Goal: Task Accomplishment & Management: Complete application form

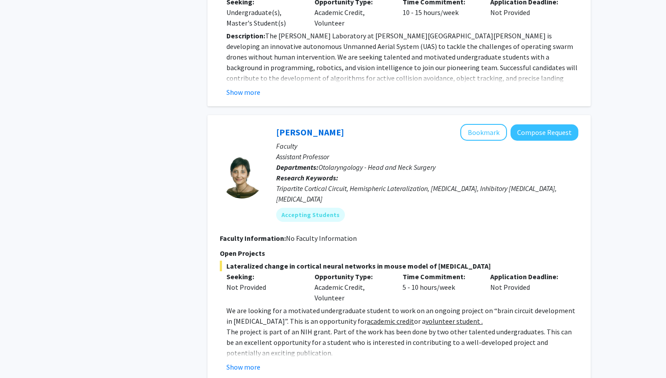
scroll to position [956, 0]
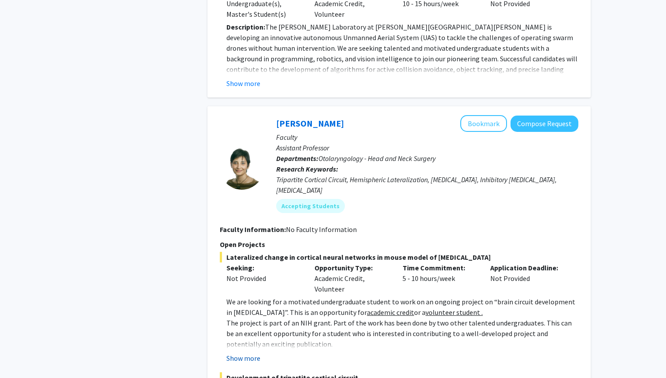
click at [246, 352] on button "Show more" at bounding box center [243, 357] width 34 height 11
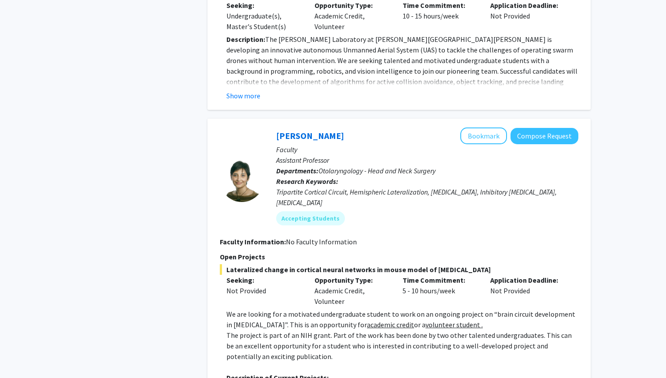
scroll to position [949, 0]
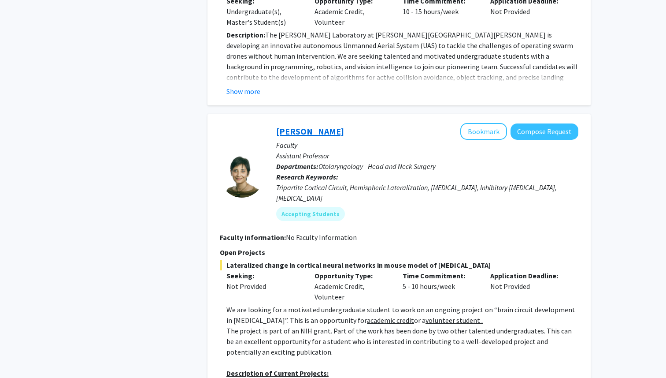
click at [312, 126] on link "[PERSON_NAME]" at bounding box center [310, 131] width 68 height 11
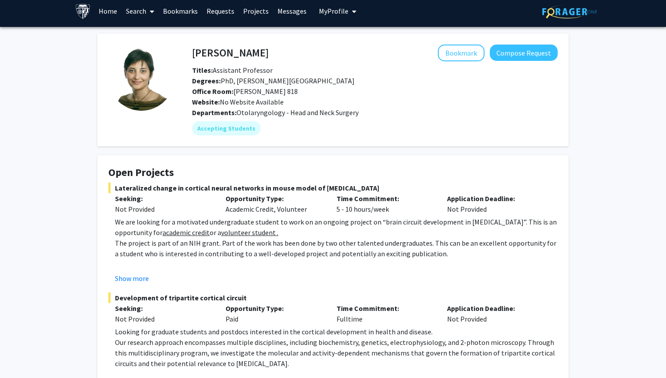
scroll to position [6, 0]
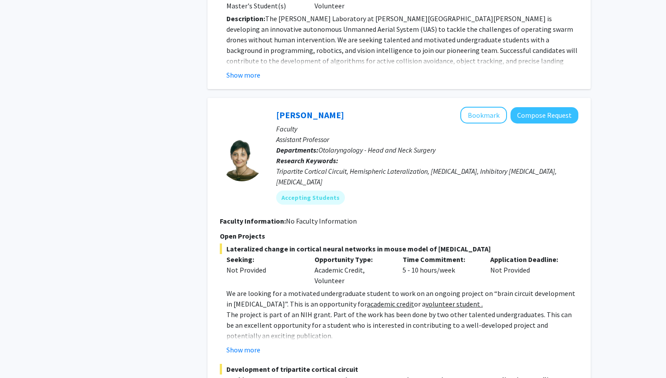
scroll to position [956, 0]
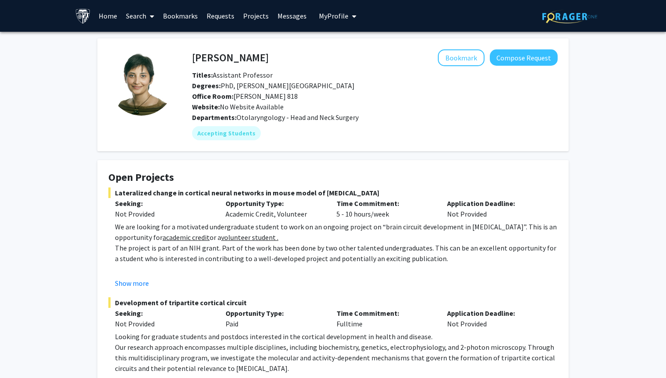
click at [282, 85] on span "Degrees: PhD, [PERSON_NAME][GEOGRAPHIC_DATA]" at bounding box center [273, 85] width 163 height 9
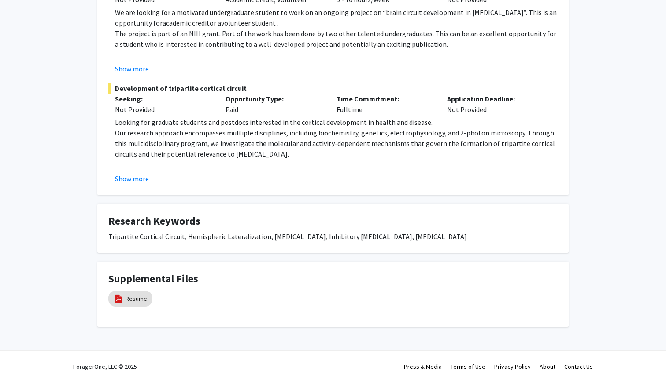
scroll to position [218, 0]
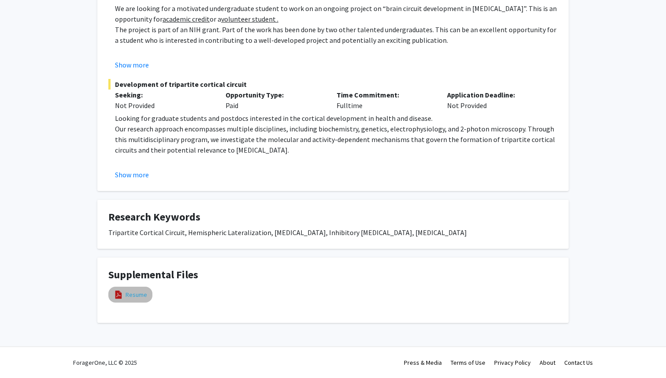
click at [138, 293] on link "Resume" at bounding box center [137, 294] width 22 height 9
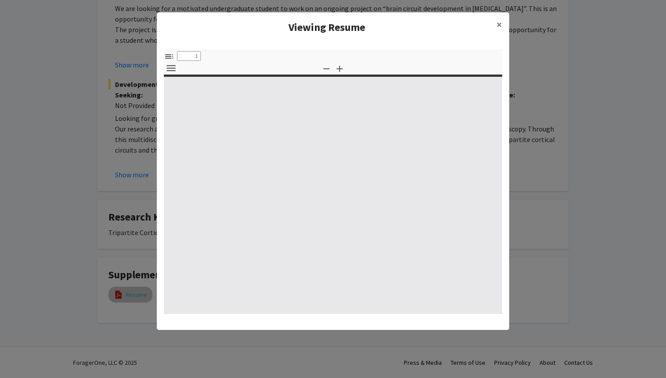
select select "custom"
type input "0"
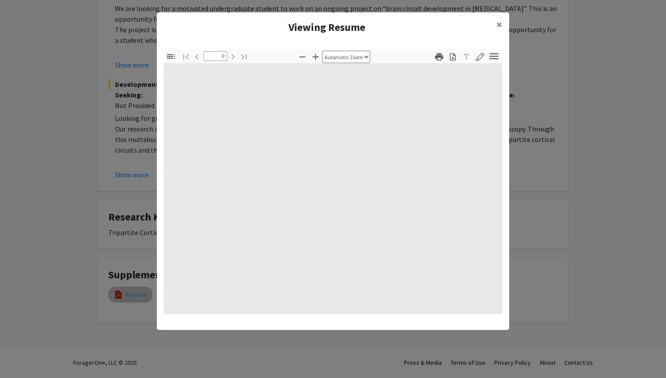
select select "custom"
type input "1"
select select "auto"
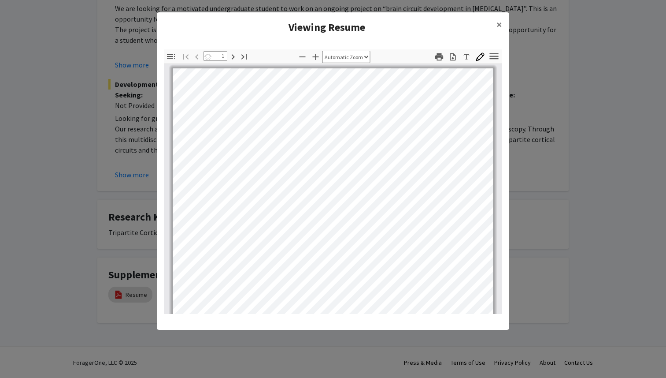
scroll to position [0, 0]
click at [499, 26] on span "×" at bounding box center [500, 25] width 6 height 14
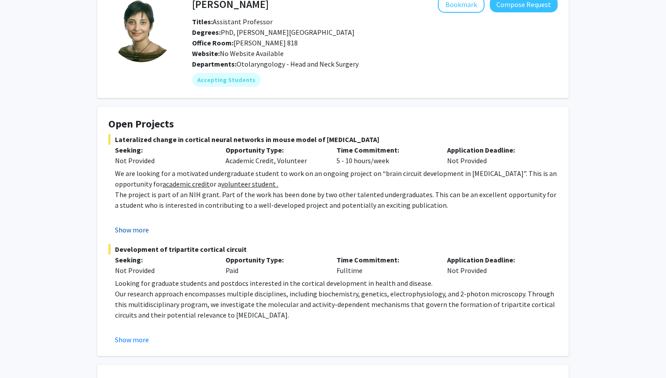
scroll to position [49, 0]
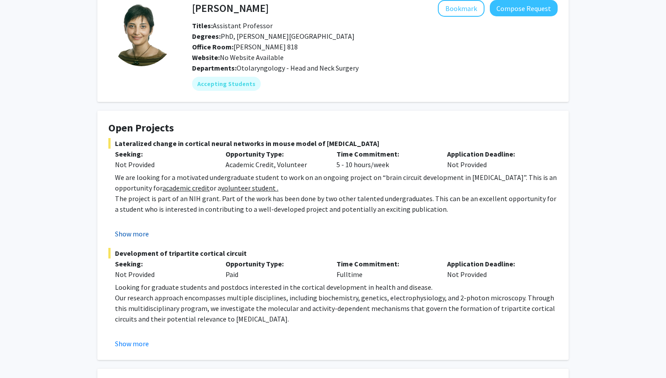
click at [126, 229] on button "Show more" at bounding box center [132, 233] width 34 height 11
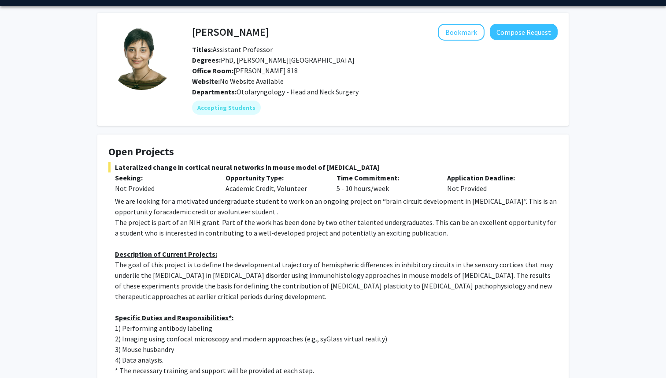
scroll to position [0, 0]
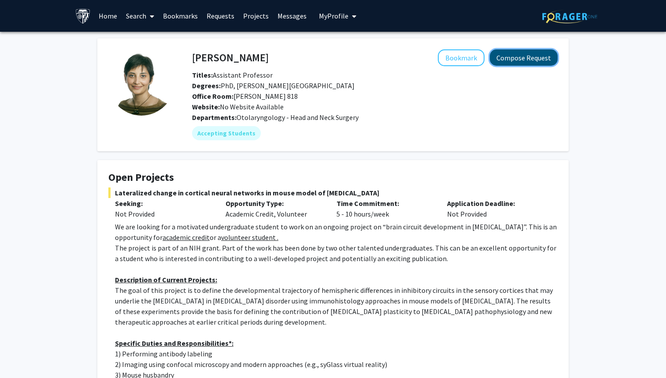
click at [530, 57] on button "Compose Request" at bounding box center [524, 57] width 68 height 16
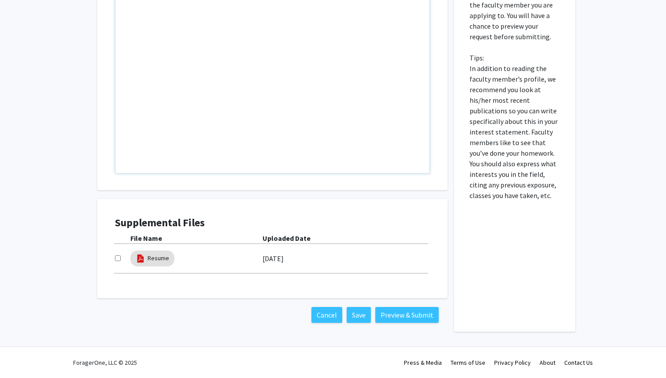
scroll to position [353, 0]
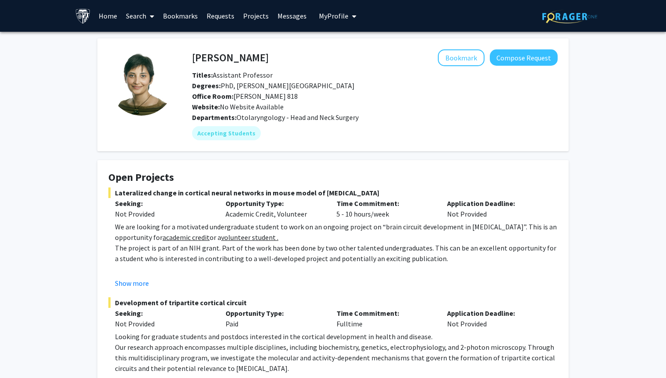
click at [203, 65] on h4 "[PERSON_NAME]" at bounding box center [230, 57] width 77 height 16
click at [202, 61] on h4 "[PERSON_NAME]" at bounding box center [230, 57] width 77 height 16
copy h4 "[PERSON_NAME]"
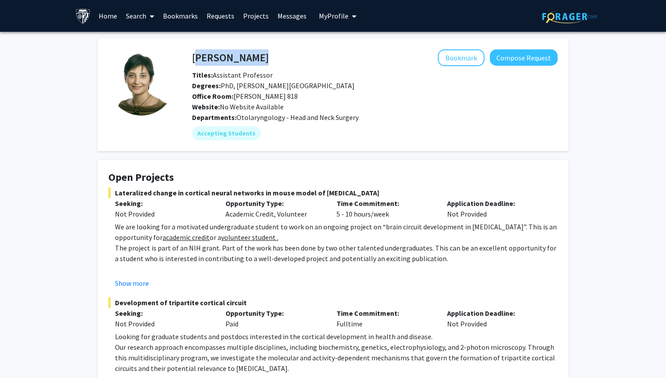
scroll to position [12, 0]
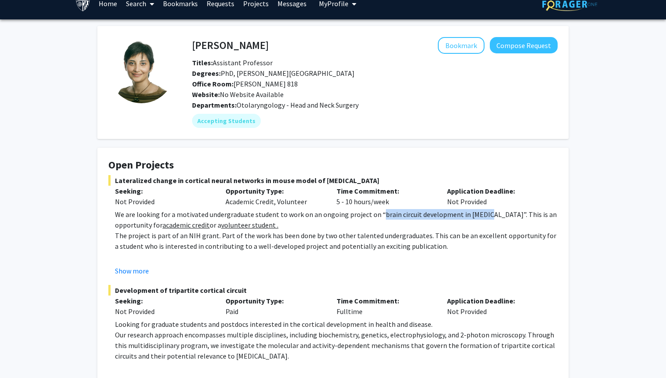
drag, startPoint x: 376, startPoint y: 216, endPoint x: 480, endPoint y: 216, distance: 104.4
click at [480, 216] on p "We are looking for a motivated undergraduate student to work on an ongoing proj…" at bounding box center [336, 219] width 443 height 21
copy p "brain circuit development in [MEDICAL_DATA]"
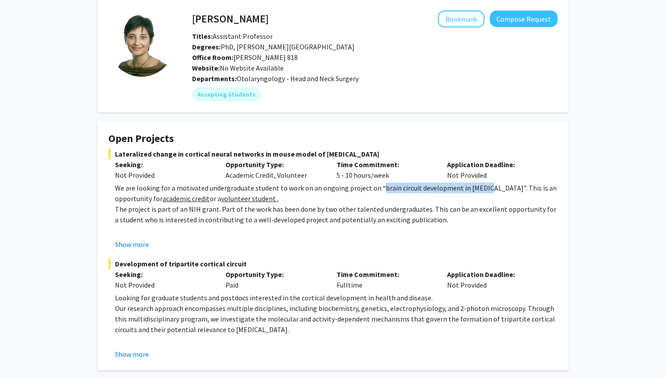
scroll to position [39, 0]
click at [131, 240] on button "Show more" at bounding box center [132, 243] width 34 height 11
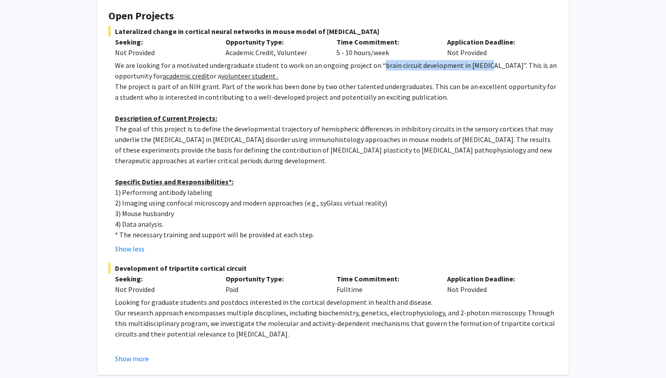
scroll to position [170, 0]
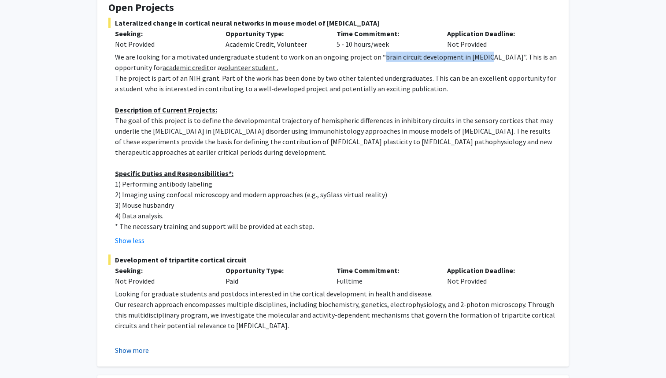
click at [126, 347] on button "Show more" at bounding box center [132, 350] width 34 height 11
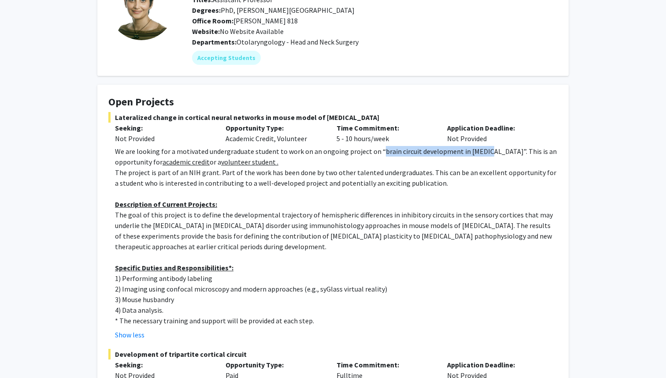
scroll to position [0, 0]
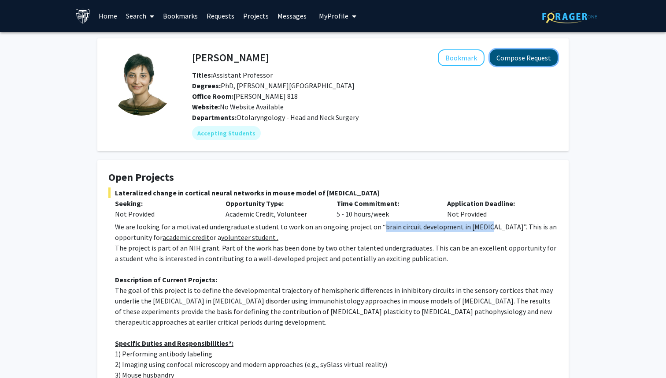
click at [510, 56] on button "Compose Request" at bounding box center [524, 57] width 68 height 16
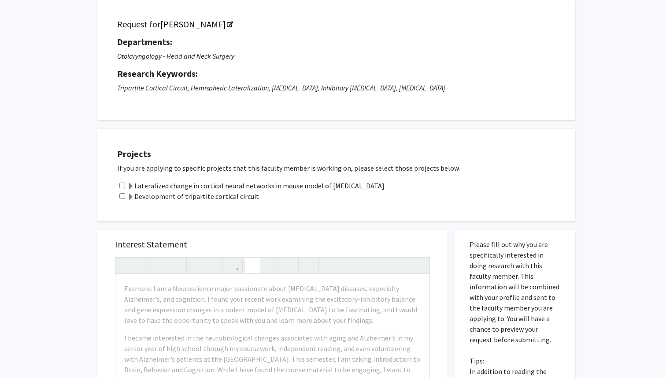
scroll to position [61, 0]
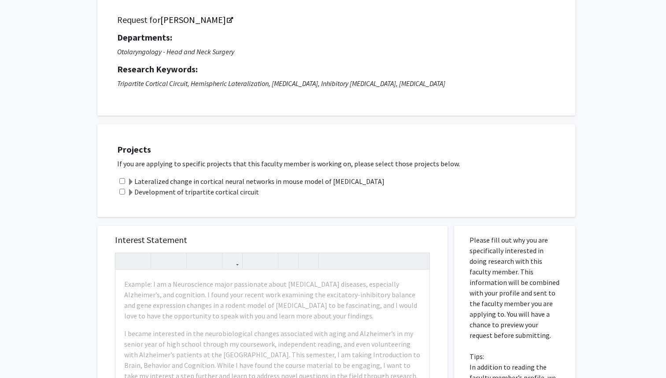
click at [119, 180] on input "checkbox" at bounding box center [122, 181] width 6 height 6
checkbox input "true"
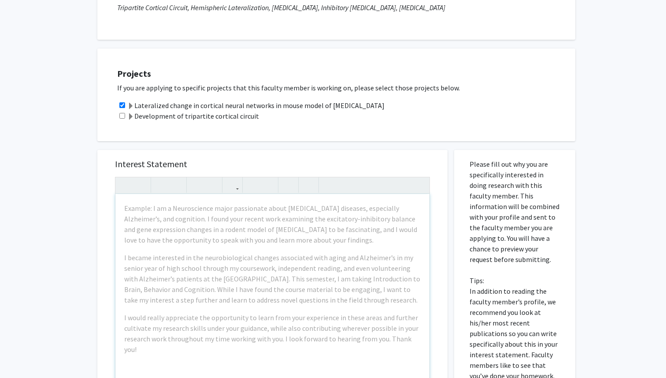
scroll to position [149, 0]
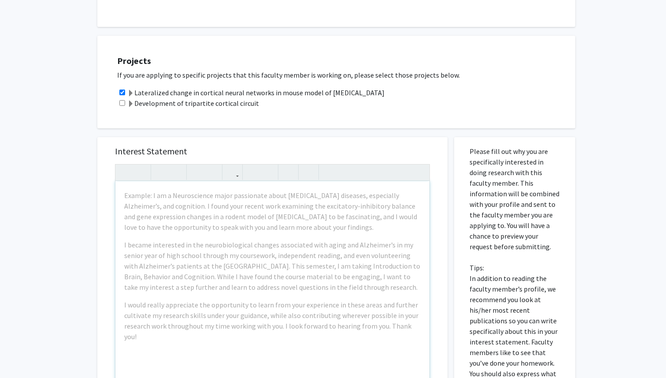
click at [91, 152] on div "Interest Statement Example: I am a Neuroscience major passionate about [MEDICAL…" at bounding box center [272, 334] width 363 height 413
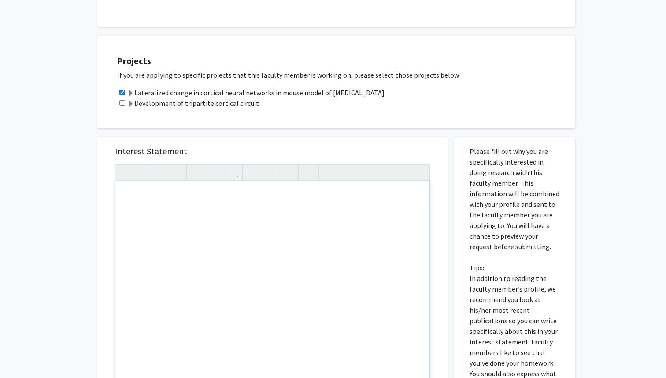
click at [190, 209] on div "Note to users with screen readers: Please press Alt+0 or Option+0 to deactivate…" at bounding box center [272, 282] width 314 height 202
paste div "Note to users with screen readers: Please press Alt+0 or Option+0 to deactivate…"
type textarea "<p>Dear [PERSON_NAME],&nbsp; </p> <p>My name is [PERSON_NAME] and I am a first-…"
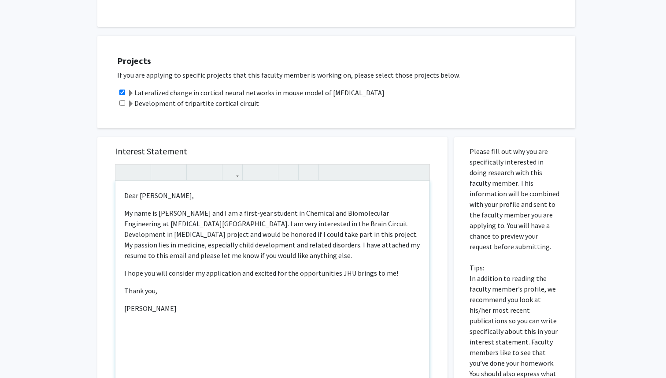
click at [278, 248] on p "My name is [PERSON_NAME] and I am a first-year student in Chemical and Biomolec…" at bounding box center [272, 234] width 297 height 53
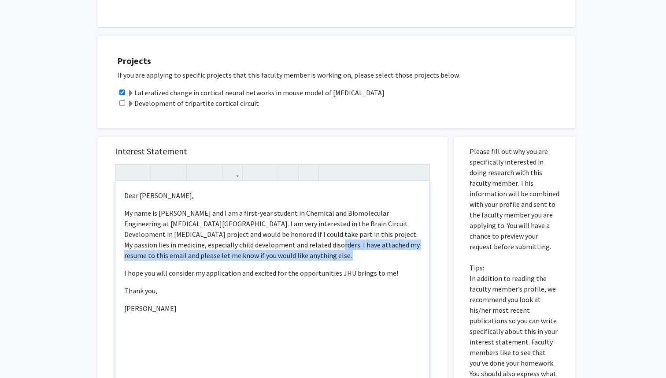
drag, startPoint x: 278, startPoint y: 245, endPoint x: 295, endPoint y: 263, distance: 25.0
click at [295, 263] on div "Dear [PERSON_NAME],   My name is [PERSON_NAME] and I am a first-year student …" at bounding box center [272, 282] width 314 height 202
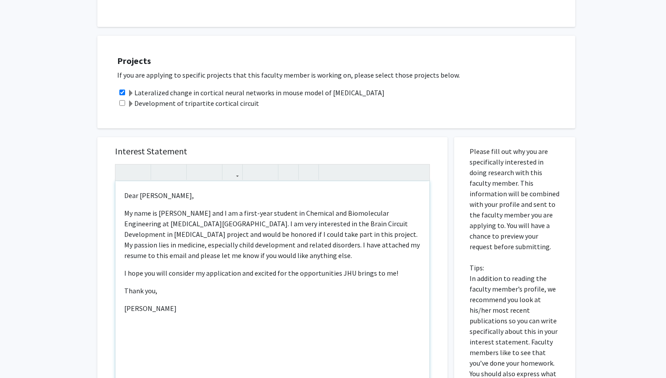
click at [300, 297] on div "Dear [PERSON_NAME],   My name is [PERSON_NAME] and I am a first-year student …" at bounding box center [272, 282] width 314 height 202
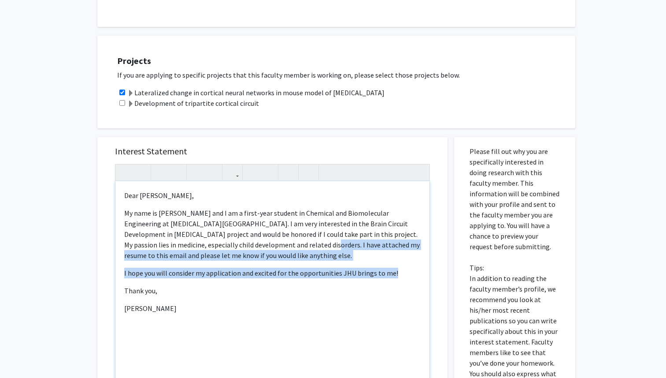
drag, startPoint x: 398, startPoint y: 273, endPoint x: 276, endPoint y: 246, distance: 124.5
click at [276, 246] on div "Dear [PERSON_NAME],   My name is [PERSON_NAME] and I am a first-year student …" at bounding box center [272, 282] width 314 height 202
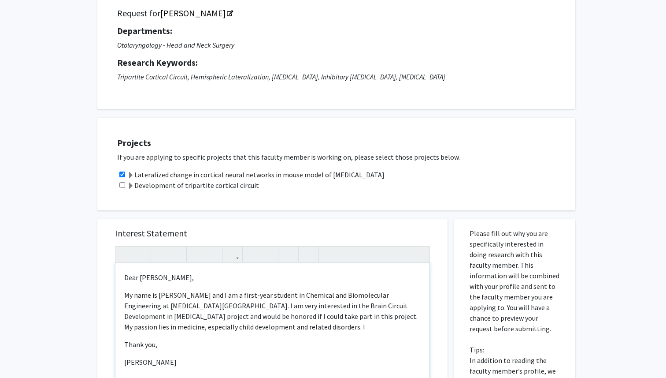
scroll to position [74, 0]
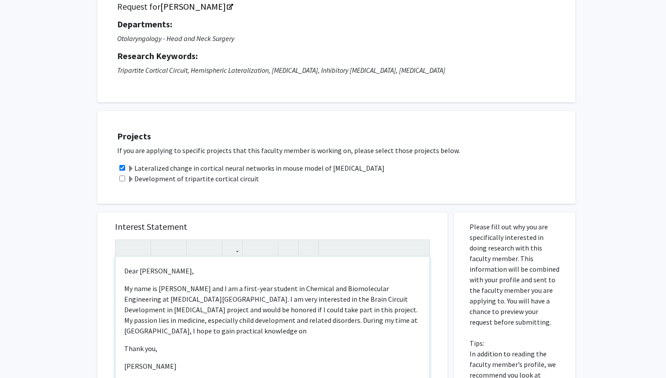
click at [278, 323] on p "My name is [PERSON_NAME] and I am a first-year student in Chemical and Biomolec…" at bounding box center [272, 309] width 297 height 53
click at [226, 334] on p "My name is [PERSON_NAME] and I am a first-year student in Chemical and Biomolec…" at bounding box center [272, 309] width 297 height 53
click at [204, 332] on p "My name is [PERSON_NAME] and I am a first-year student in Chemical and Biomolec…" at bounding box center [272, 309] width 297 height 53
click at [297, 333] on p "My name is [PERSON_NAME] and I am a first-year student in Chemical and Biomolec…" at bounding box center [272, 309] width 297 height 53
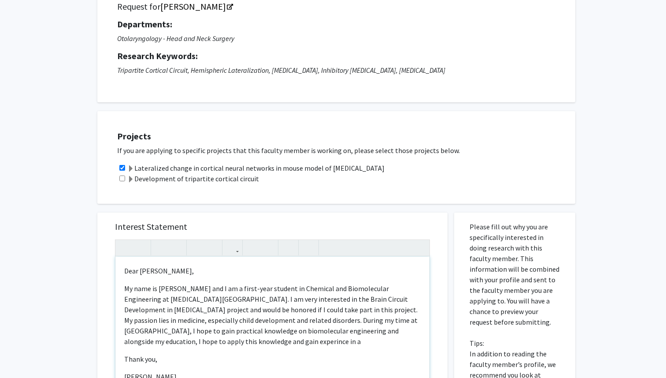
click at [202, 345] on p "My name is [PERSON_NAME] and I am a first-year student in Chemical and Biomolec…" at bounding box center [272, 314] width 297 height 63
click at [252, 343] on p "My name is [PERSON_NAME] and I am a first-year student in Chemical and Biomolec…" at bounding box center [272, 314] width 297 height 63
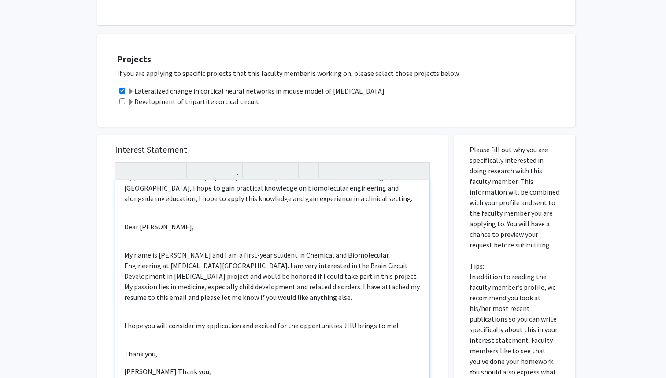
scroll to position [85, 0]
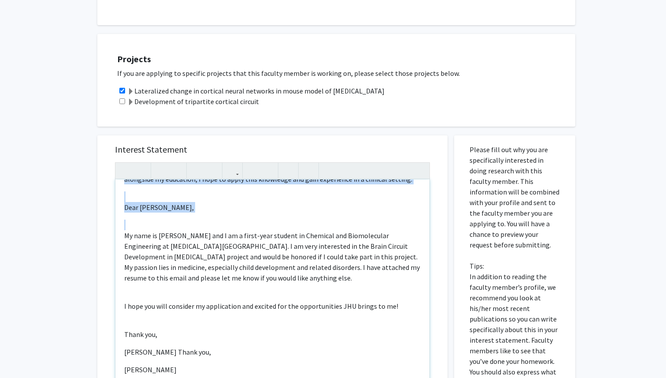
drag, startPoint x: 239, startPoint y: 297, endPoint x: 122, endPoint y: 201, distance: 151.2
click at [122, 201] on div "Dear [PERSON_NAME],   My name is [PERSON_NAME] and I am a first-year student …" at bounding box center [272, 280] width 314 height 202
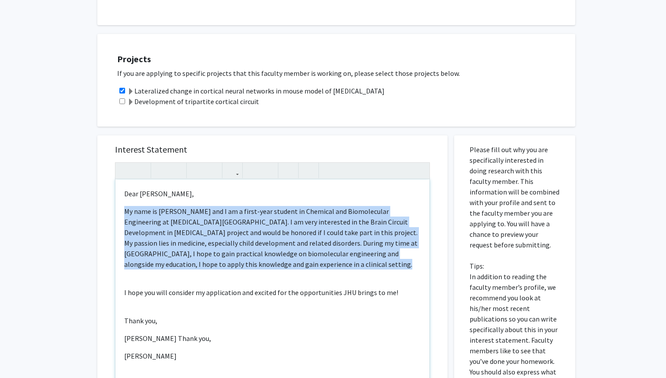
scroll to position [236, 0]
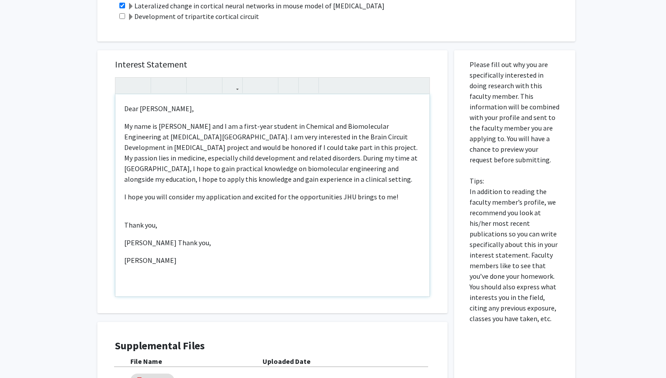
click at [213, 194] on p "I hope you will consider my application and excited for the opportunities JHU b…" at bounding box center [272, 196] width 297 height 11
drag, startPoint x: 201, startPoint y: 262, endPoint x: 170, endPoint y: 245, distance: 35.5
click at [170, 245] on div "Dear [PERSON_NAME],   My name is [PERSON_NAME] and I am a first-year student …" at bounding box center [272, 195] width 314 height 202
click at [200, 213] on div "Dear [PERSON_NAME],   My name is [PERSON_NAME] and I am a first-year student …" at bounding box center [272, 195] width 314 height 202
type textarea "<p>Dear [PERSON_NAME],&nbsp; </p> <p>My name is [PERSON_NAME] and I am a first-…"
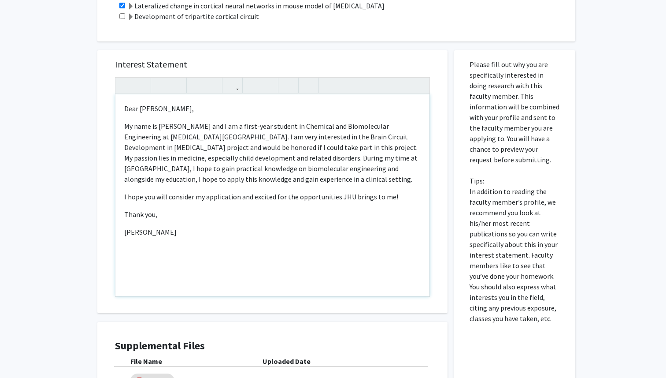
click at [276, 231] on p "[PERSON_NAME]" at bounding box center [272, 231] width 297 height 11
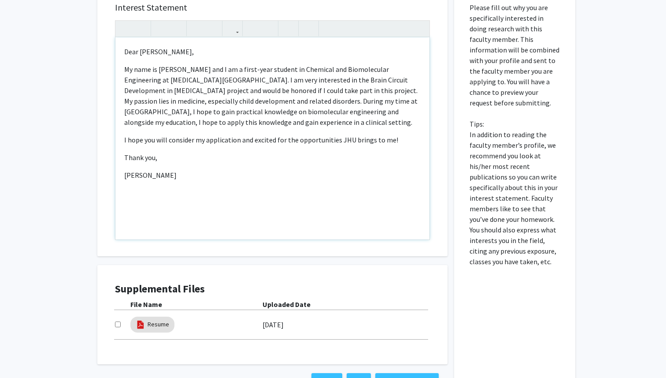
scroll to position [359, 0]
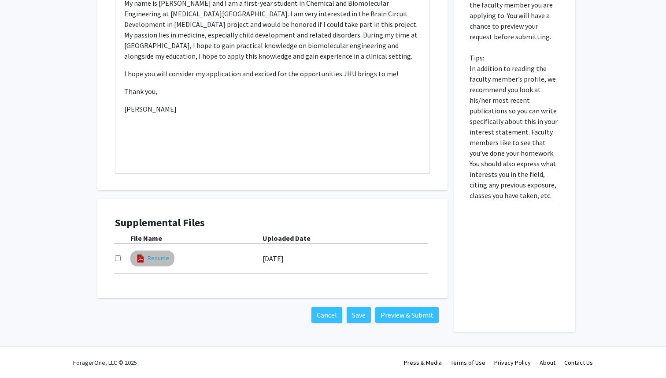
click at [156, 261] on link "Resume" at bounding box center [159, 257] width 22 height 9
select select "custom"
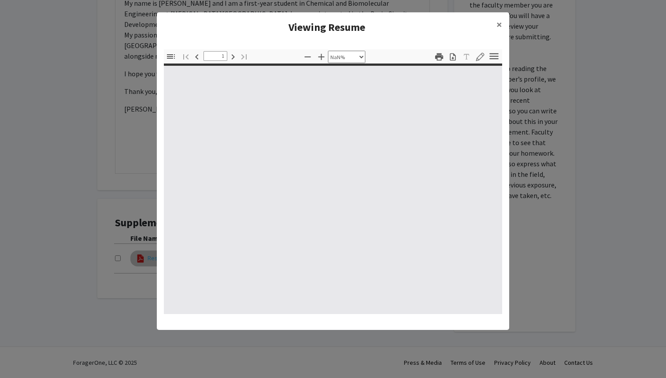
type input "0"
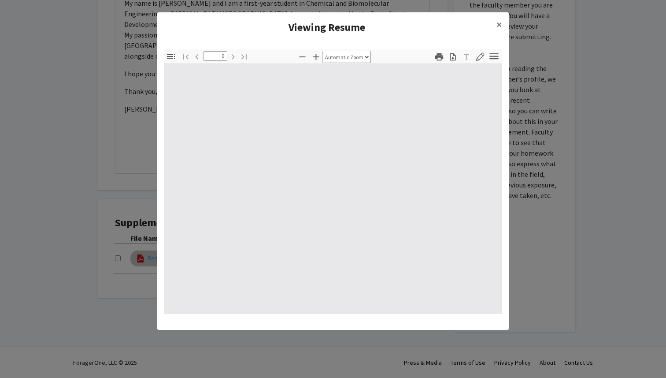
select select "custom"
type input "1"
select select "auto"
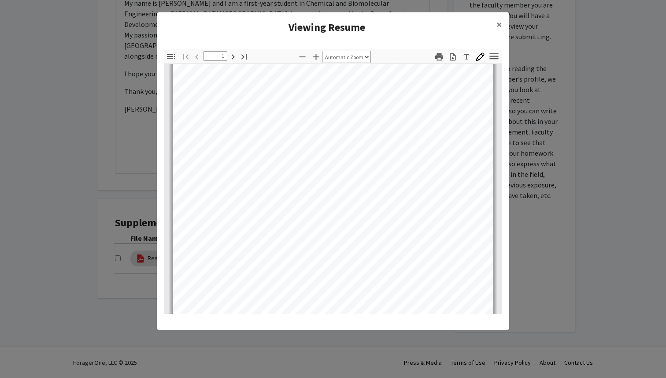
scroll to position [77, 0]
click at [495, 25] on button "×" at bounding box center [499, 24] width 20 height 25
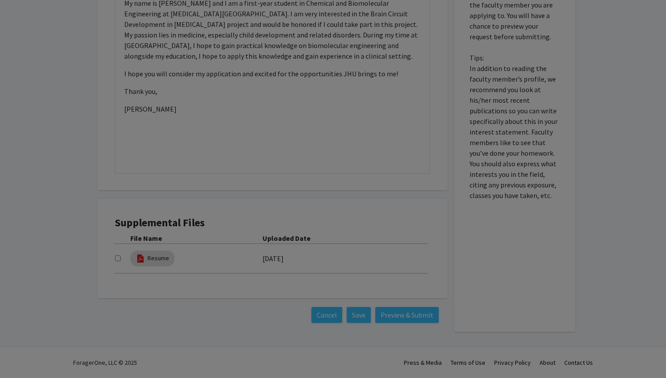
click at [497, 24] on div at bounding box center [333, 329] width 338 height 843
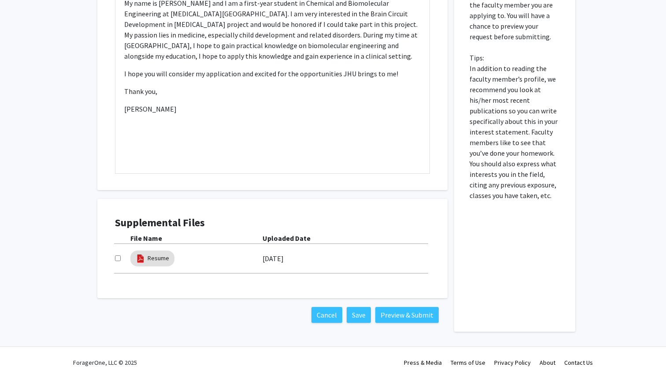
click at [284, 257] on label "[DATE]" at bounding box center [273, 258] width 21 height 15
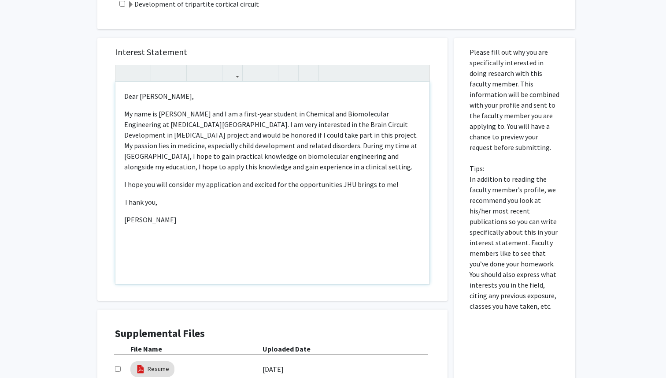
scroll to position [256, 0]
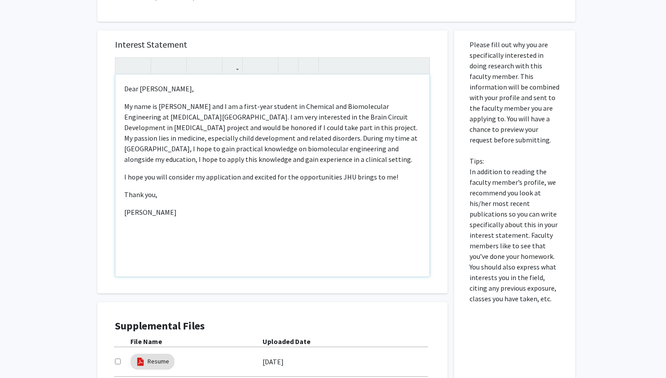
drag, startPoint x: 329, startPoint y: 245, endPoint x: 117, endPoint y: 85, distance: 265.5
click at [117, 85] on div "Dear [PERSON_NAME],   My name is [PERSON_NAME] and I am a first-year student …" at bounding box center [272, 175] width 314 height 202
copy div "Dear [PERSON_NAME],   My name is [PERSON_NAME] and I am a first-year student …"
type textarea "<p>Dear [PERSON_NAME],&nbsp; </p> <p>My name is [PERSON_NAME] and I am a first-…"
click at [78, 132] on div "All Requests Request for [PERSON_NAME] Request for [PERSON_NAME] Departments: O…" at bounding box center [333, 115] width 666 height 678
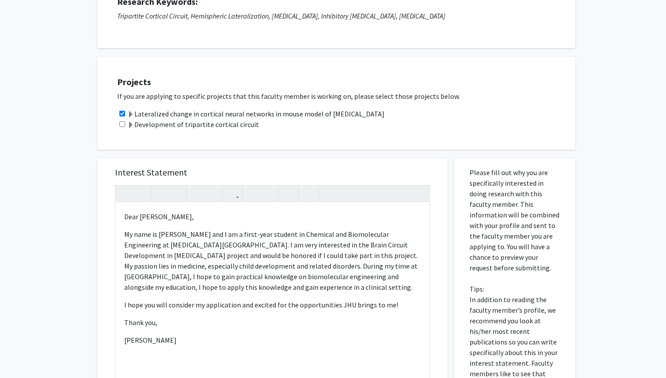
scroll to position [0, 0]
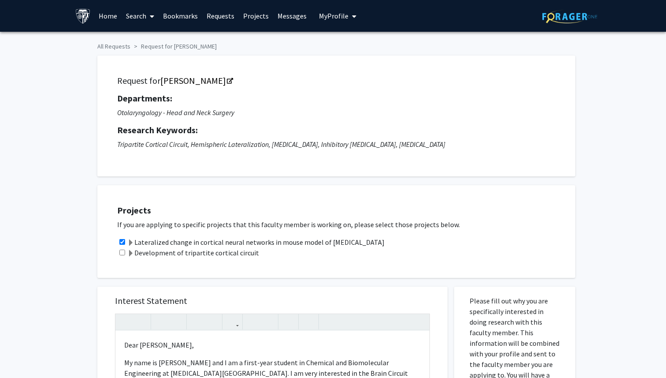
click at [328, 18] on span "My Profile" at bounding box center [334, 15] width 30 height 9
click at [355, 48] on span "View Profile" at bounding box center [373, 51] width 53 height 10
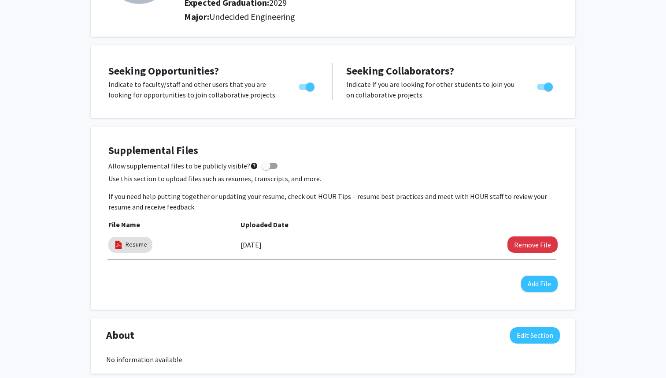
scroll to position [171, 0]
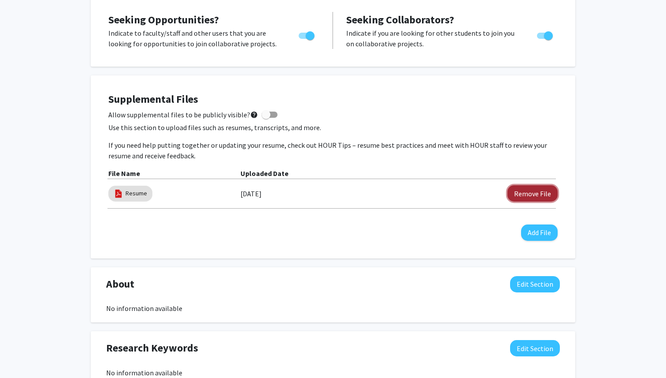
click at [513, 191] on button "Remove File" at bounding box center [533, 193] width 50 height 16
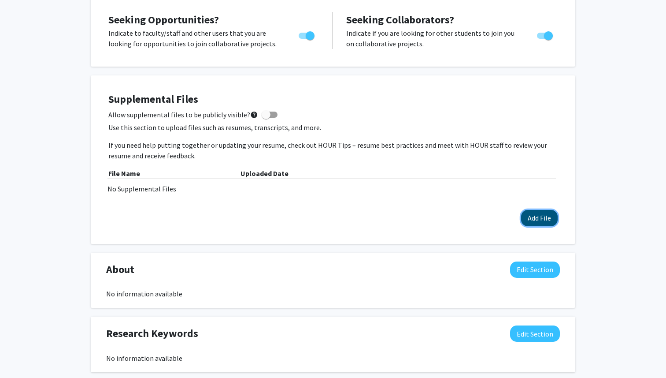
click at [538, 219] on button "Add File" at bounding box center [539, 218] width 37 height 16
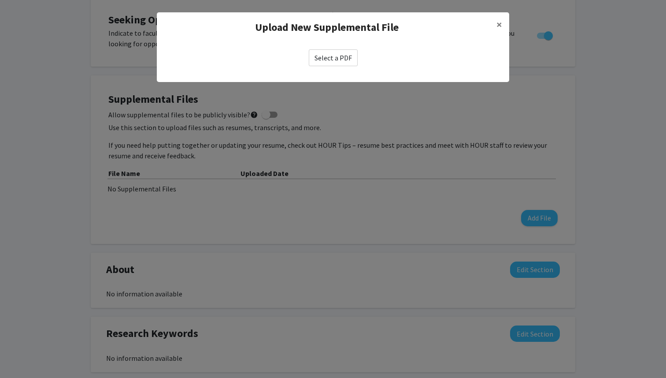
click at [319, 56] on label "Select a PDF" at bounding box center [333, 57] width 49 height 17
click at [0, 0] on input "Select a PDF" at bounding box center [0, 0] width 0 height 0
select select "custom"
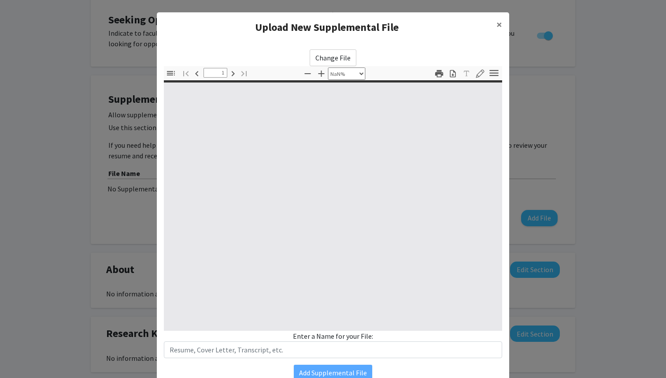
type input "0"
select select "custom"
type input "1"
select select "auto"
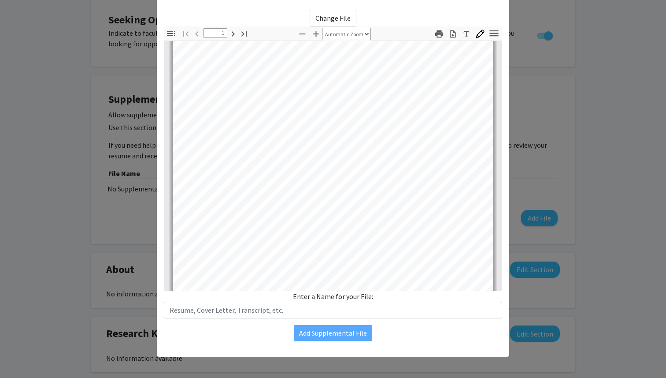
scroll to position [38, 0]
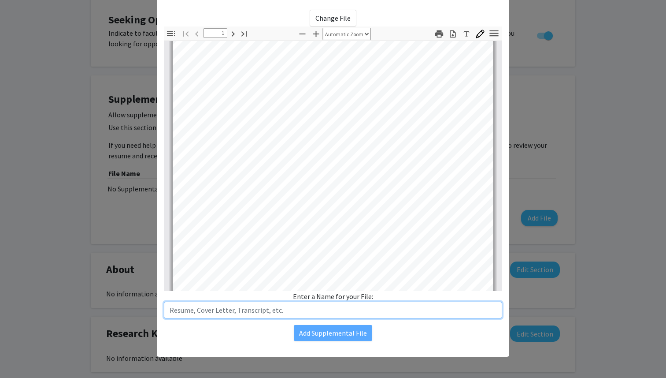
click at [289, 307] on input "text" at bounding box center [333, 309] width 338 height 17
type input "Resume"
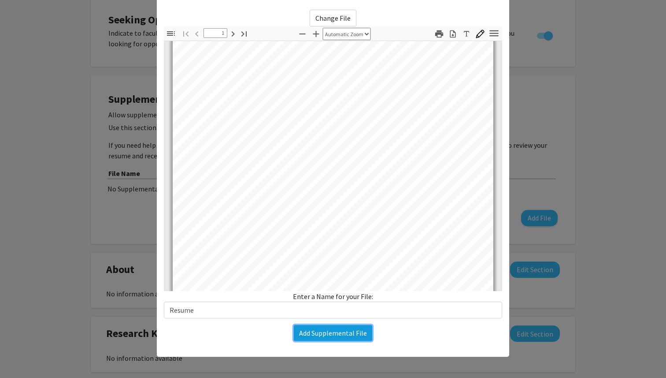
click at [311, 337] on button "Add Supplemental File" at bounding box center [333, 333] width 78 height 16
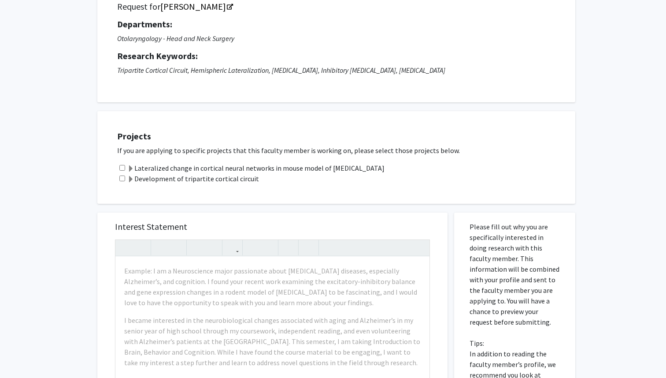
scroll to position [219, 0]
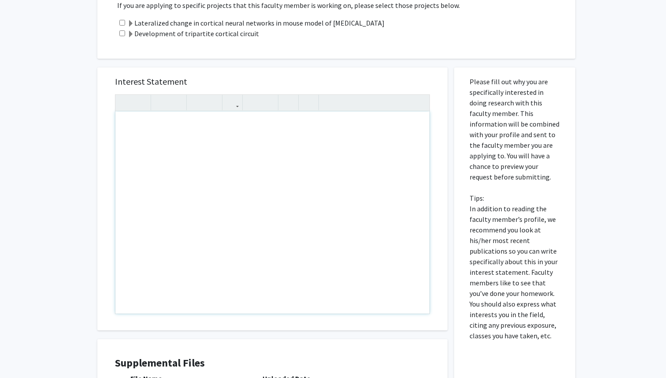
click at [184, 159] on div "Note to users with screen readers: Please press Alt+0 or Option+0 to deactivate…" at bounding box center [272, 212] width 314 height 202
paste div "Note to users with screen readers: Please press Alt+0 or Option+0 to deactivate…"
type textarea "<p>Dear [PERSON_NAME],&nbsp;</p><br><p>My name is [PERSON_NAME] and I am a firs…"
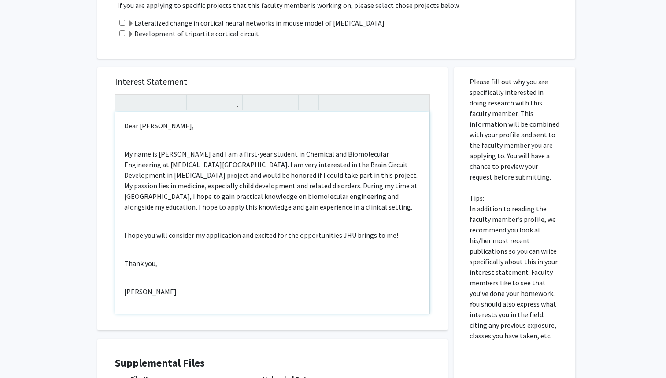
click at [176, 134] on div "Dear [PERSON_NAME], My name is [PERSON_NAME] and I am a first-year student in C…" at bounding box center [272, 212] width 314 height 202
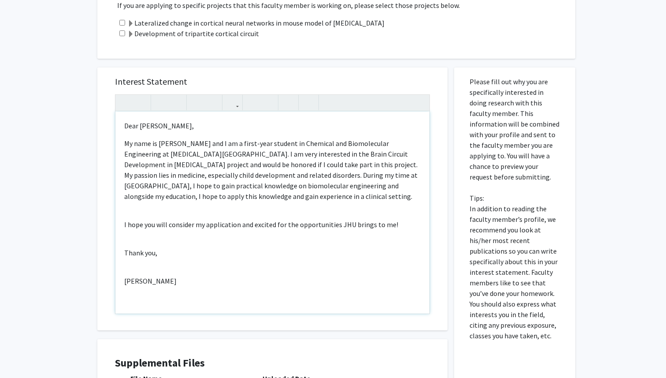
click at [182, 213] on div "Dear [PERSON_NAME], My name is [PERSON_NAME] and I am a first-year student in C…" at bounding box center [272, 212] width 314 height 202
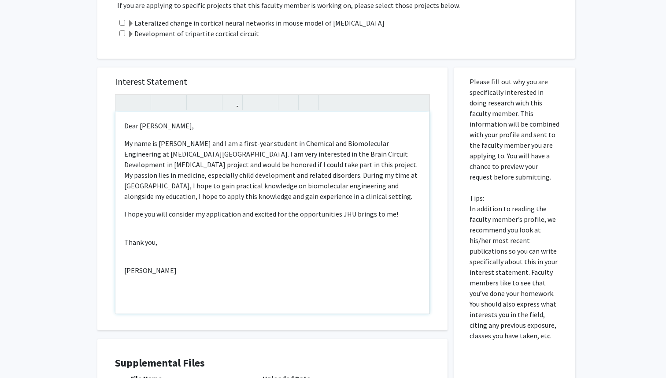
click at [171, 232] on div "Dear [PERSON_NAME], My name is [PERSON_NAME] and I am a first-year student in C…" at bounding box center [272, 212] width 314 height 202
click at [156, 247] on div "Dear [PERSON_NAME], My name is [PERSON_NAME] and I am a first-year student in C…" at bounding box center [272, 212] width 314 height 202
click at [134, 240] on div "Dear [PERSON_NAME], My name is [PERSON_NAME] and I am a first-year student in C…" at bounding box center [272, 212] width 314 height 202
click at [204, 256] on div "Dear [PERSON_NAME], My name is [PERSON_NAME] and I am a first-year student in C…" at bounding box center [272, 212] width 314 height 202
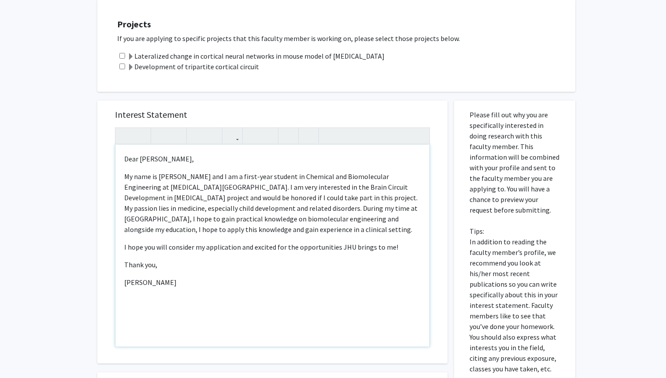
scroll to position [185, 0]
type textarea "<p>Dear [PERSON_NAME],&nbsp;</p><p>My name is [PERSON_NAME] and I am a first-ye…"
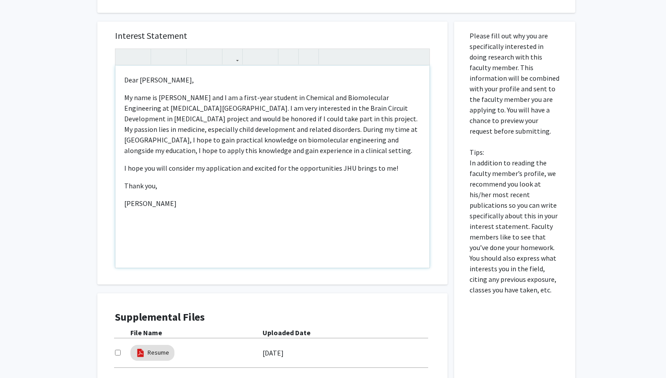
scroll to position [359, 0]
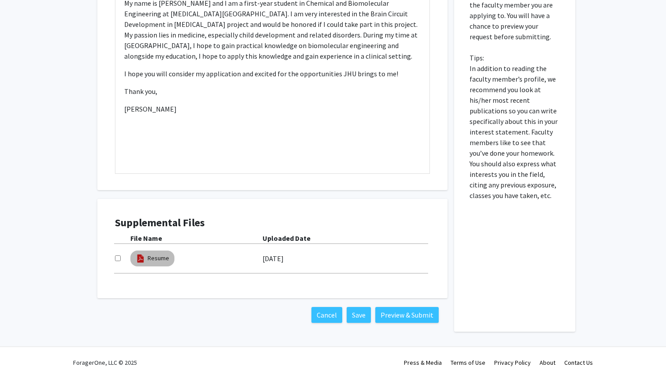
click at [139, 258] on img at bounding box center [141, 258] width 10 height 10
click at [149, 259] on link "Resume" at bounding box center [159, 257] width 22 height 9
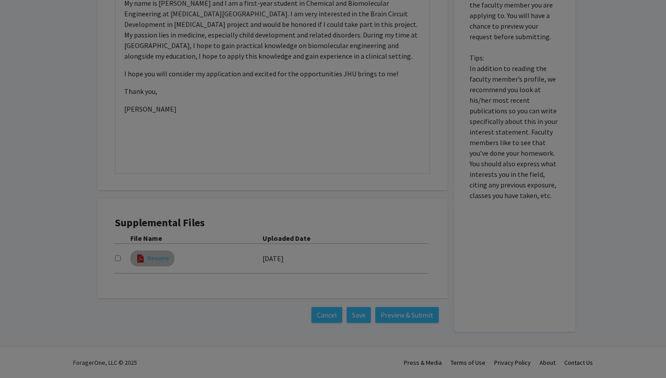
select select "custom"
type input "1"
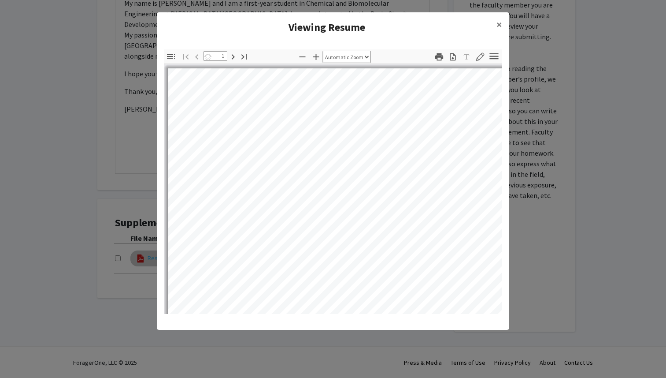
select select "auto"
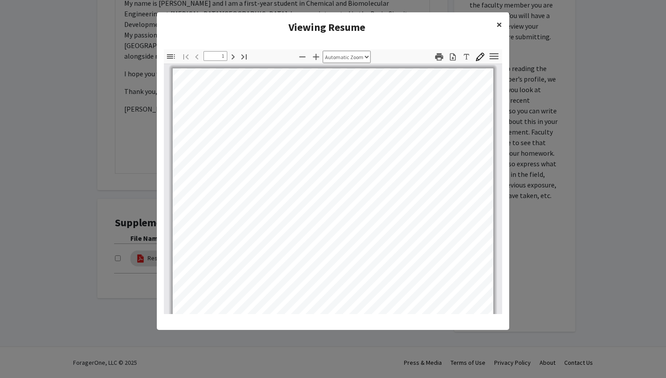
click at [497, 26] on span "×" at bounding box center [500, 25] width 6 height 14
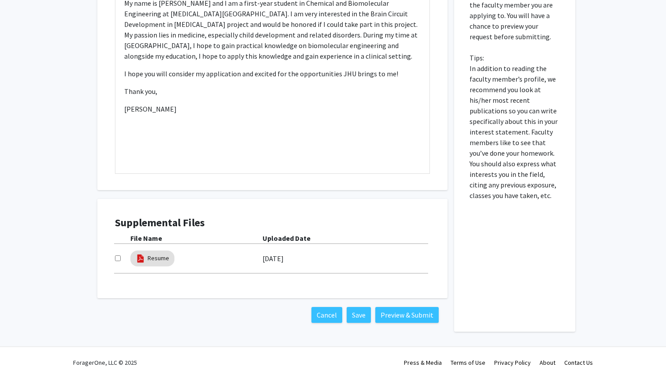
click at [114, 258] on div "Supplemental Files File Name Uploaded Date Resume [DATE]" at bounding box center [272, 249] width 333 height 82
click at [117, 258] on input "checkbox" at bounding box center [118, 258] width 6 height 6
checkbox input "true"
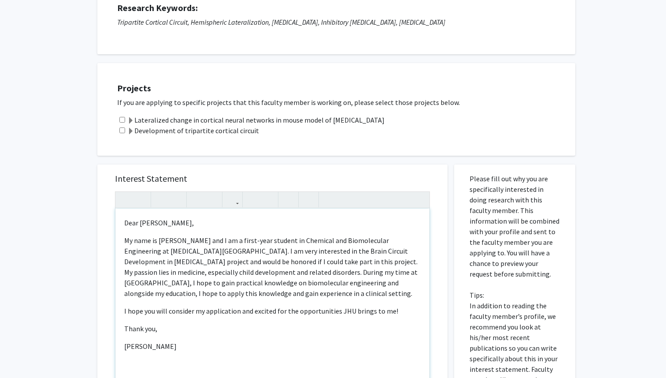
scroll to position [115, 0]
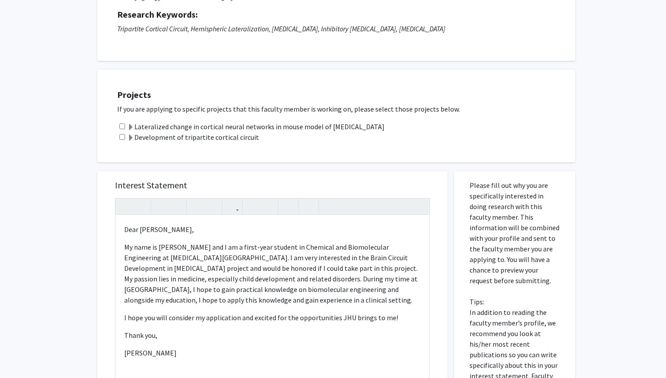
click at [122, 126] on input "checkbox" at bounding box center [122, 126] width 6 height 6
checkbox input "true"
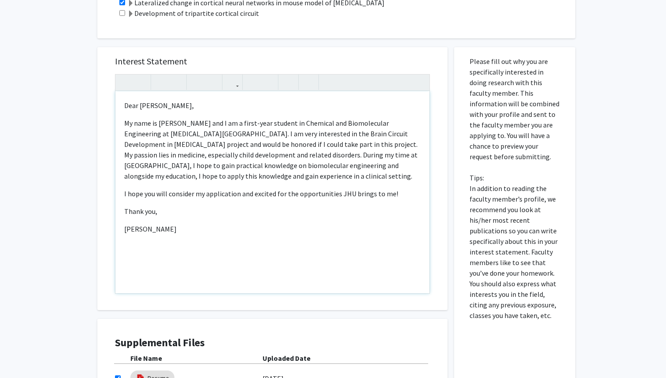
scroll to position [359, 0]
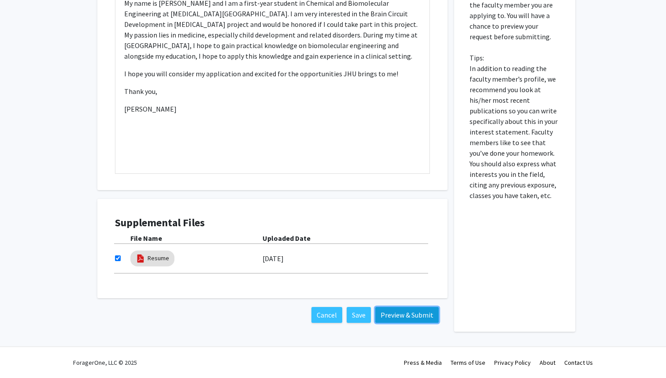
click at [415, 313] on button "Preview & Submit" at bounding box center [406, 315] width 63 height 16
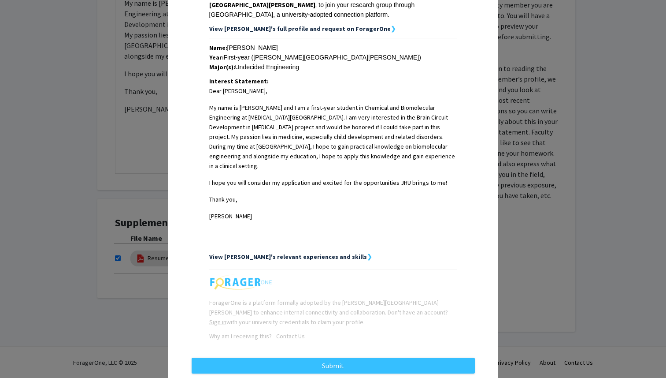
scroll to position [174, 0]
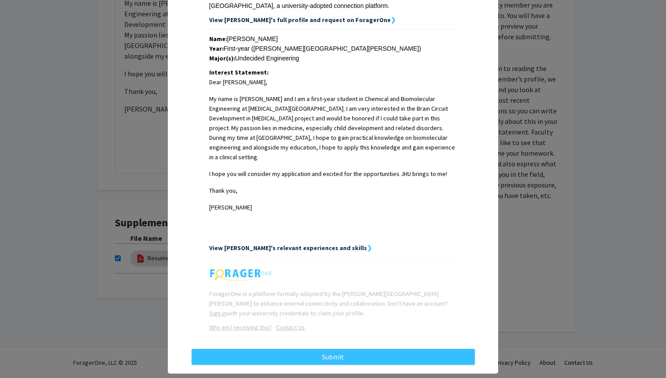
click at [316, 244] on strong "View [PERSON_NAME]'s relevant experiences and skills" at bounding box center [288, 248] width 158 height 8
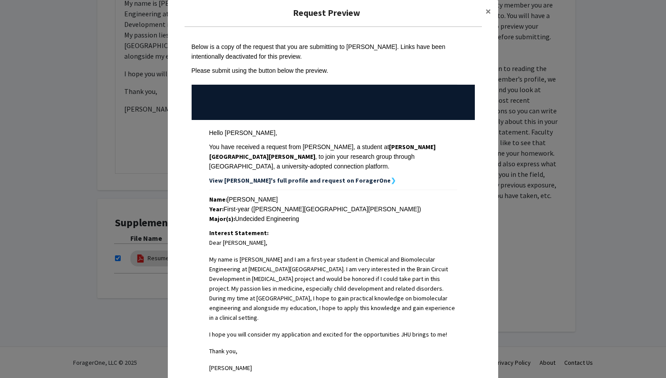
scroll to position [4, 0]
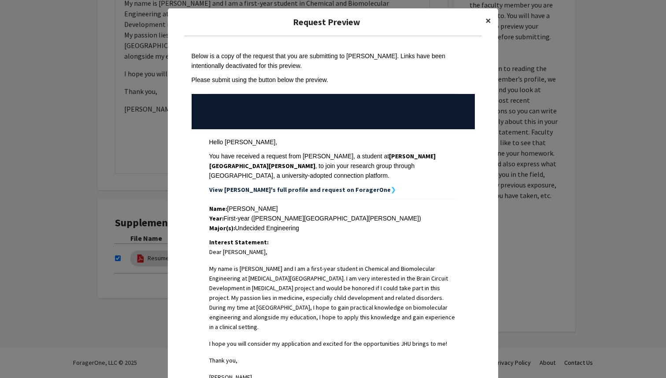
click at [487, 15] on span "×" at bounding box center [489, 21] width 6 height 14
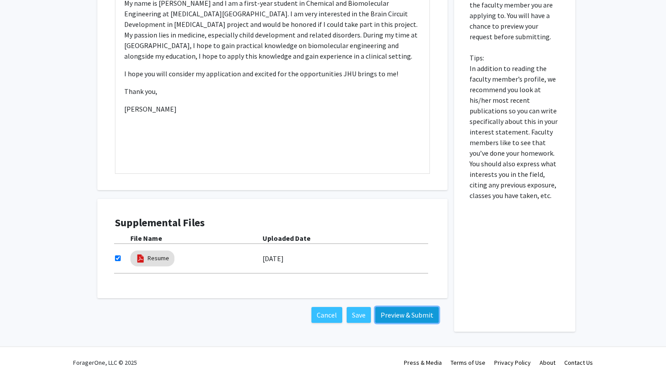
click at [400, 313] on button "Preview & Submit" at bounding box center [406, 315] width 63 height 16
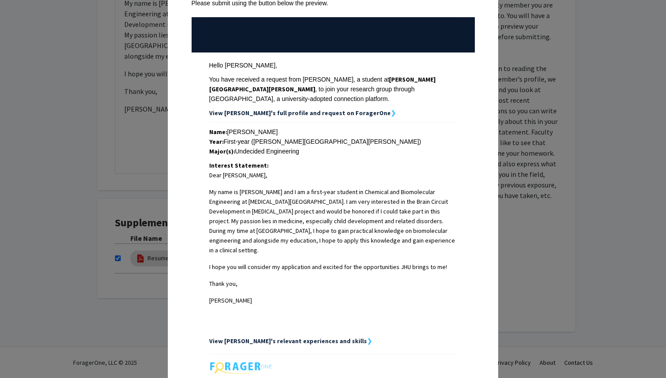
scroll to position [5, 0]
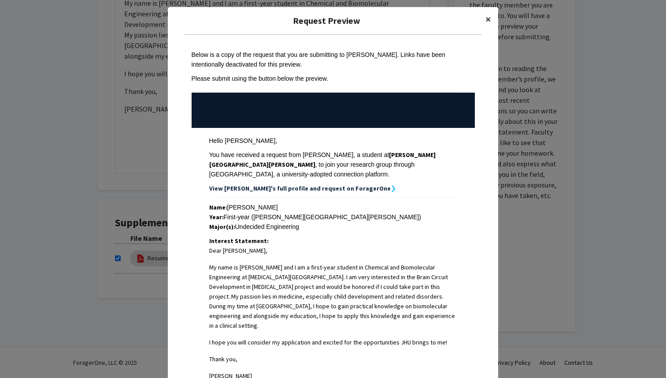
click at [485, 16] on button "×" at bounding box center [488, 19] width 20 height 25
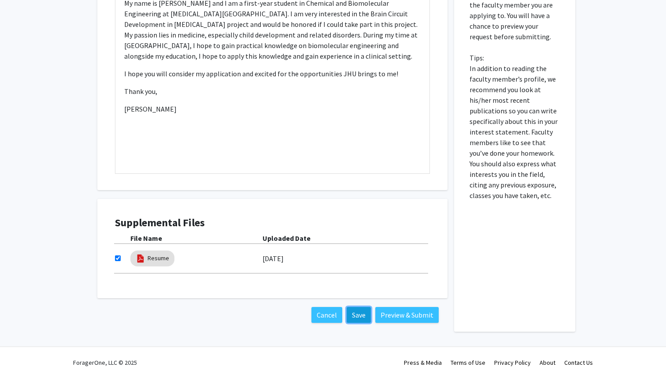
click at [363, 313] on button "Save" at bounding box center [359, 315] width 24 height 16
click at [389, 316] on button "Preview & Submit" at bounding box center [406, 315] width 63 height 16
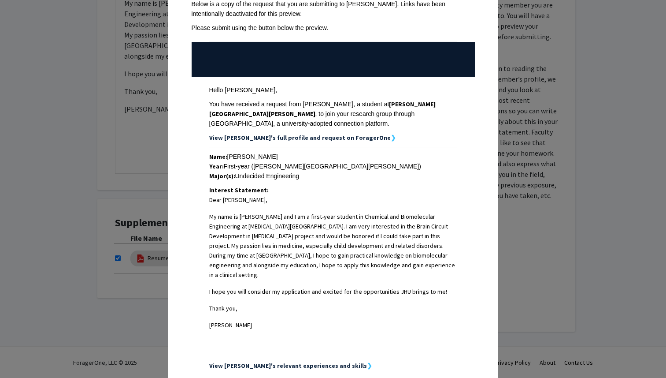
scroll to position [174, 0]
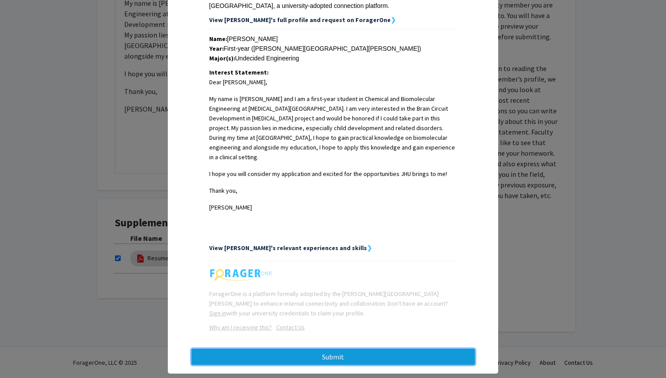
click at [335, 348] on button "Submit" at bounding box center [333, 356] width 283 height 16
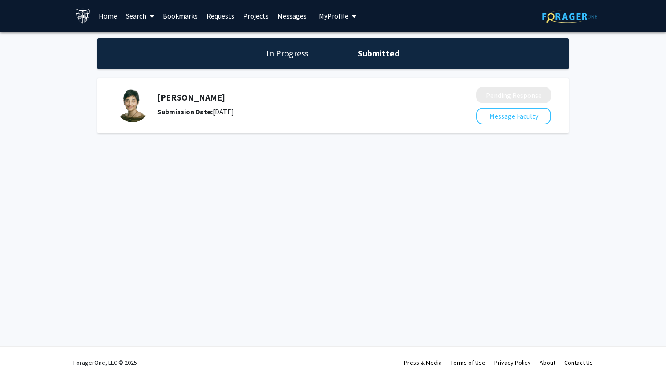
click at [280, 60] on div "In Progress Submitted" at bounding box center [332, 53] width 471 height 31
click at [278, 49] on h1 "In Progress" at bounding box center [287, 53] width 47 height 12
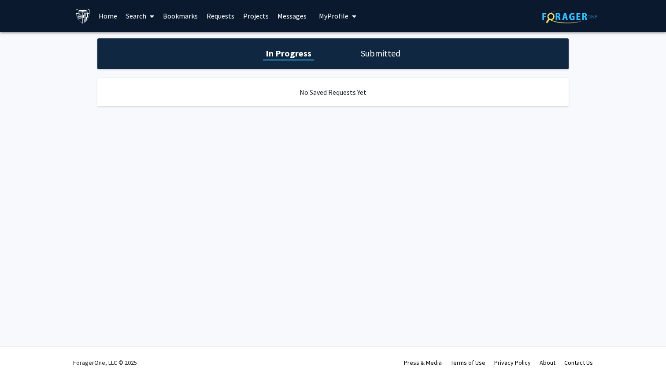
click at [98, 15] on link "Home" at bounding box center [107, 15] width 27 height 31
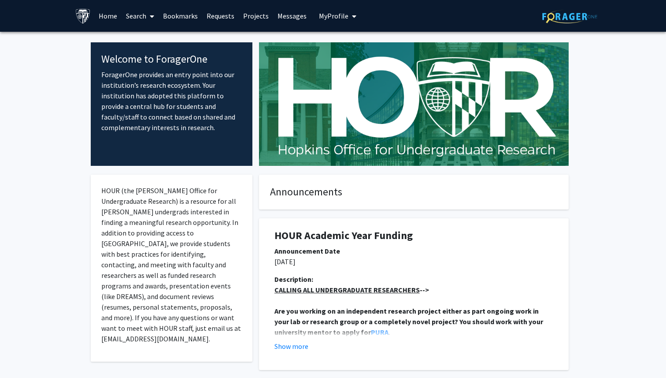
click at [140, 14] on link "Search" at bounding box center [140, 15] width 37 height 31
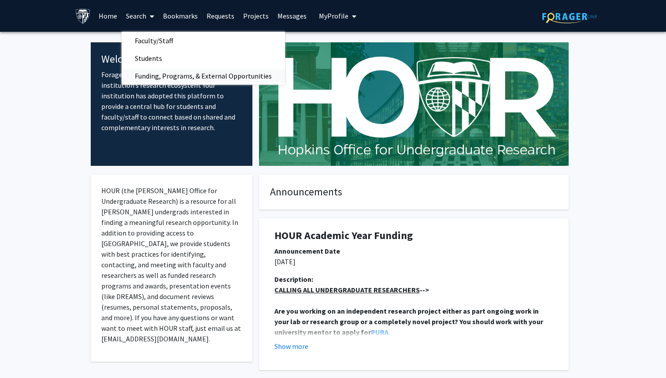
click at [157, 72] on span "Funding, Programs, & External Opportunities" at bounding box center [203, 76] width 163 height 18
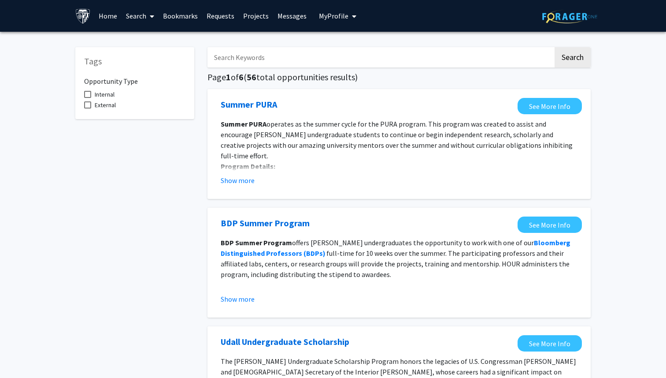
click at [142, 11] on link "Search" at bounding box center [140, 15] width 37 height 31
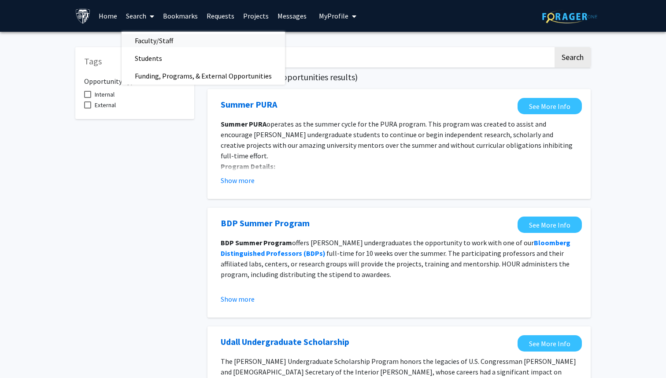
click at [148, 35] on span "Faculty/Staff" at bounding box center [154, 41] width 65 height 18
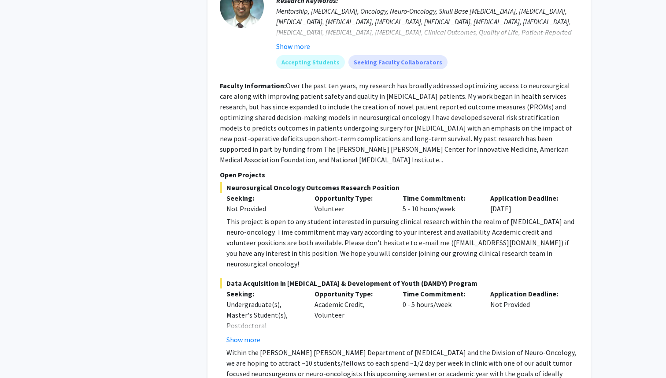
scroll to position [1524, 0]
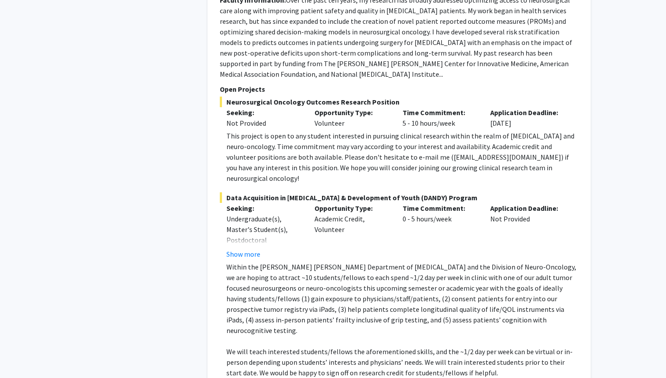
scroll to position [1605, 0]
click at [241, 248] on button "Show more" at bounding box center [243, 253] width 34 height 11
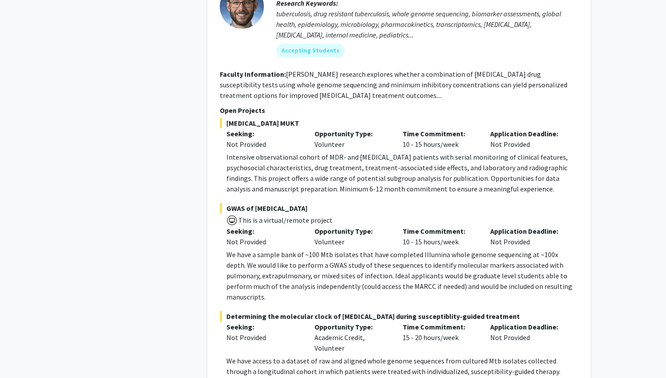
scroll to position [4456, 0]
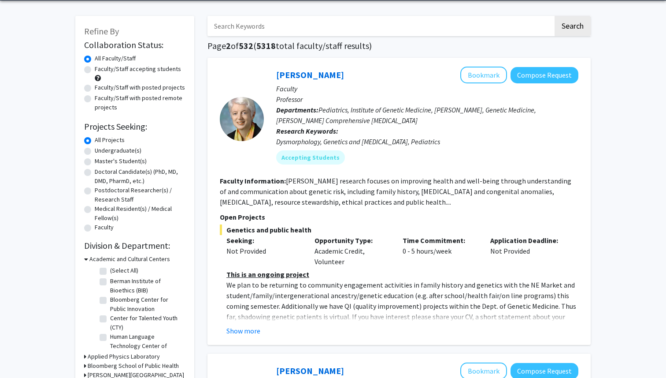
scroll to position [36, 0]
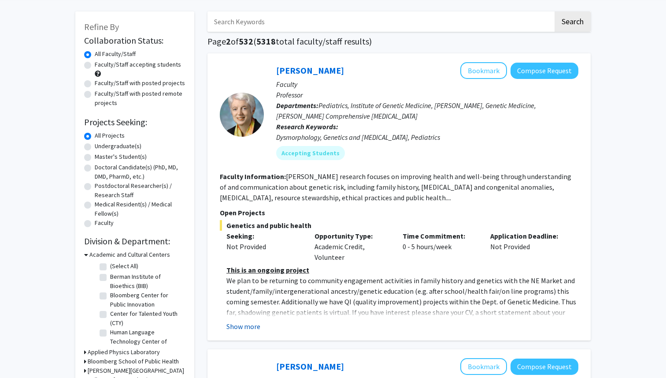
click at [251, 325] on button "Show more" at bounding box center [243, 326] width 34 height 11
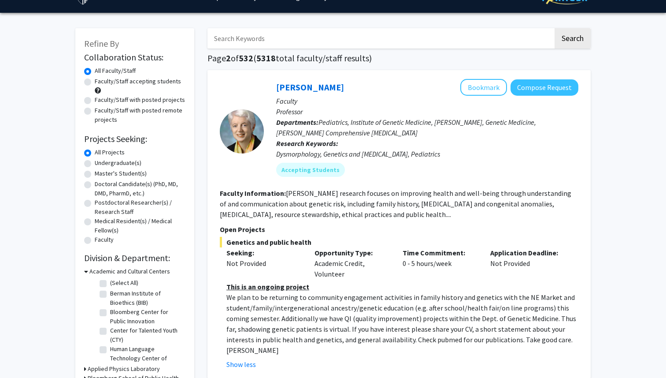
scroll to position [0, 0]
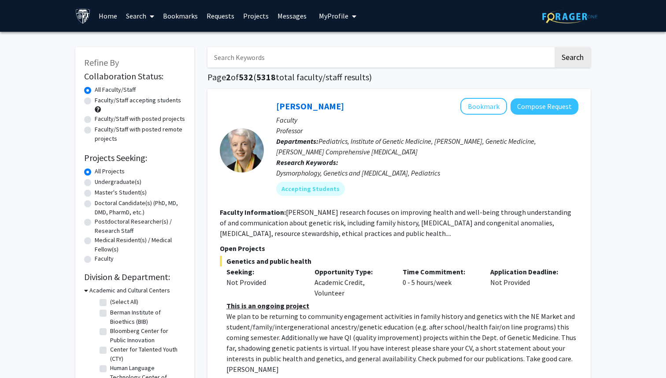
click at [262, 48] on input "Search Keywords" at bounding box center [381, 57] width 346 height 20
type input "pediatrics"
click at [555, 47] on button "Search" at bounding box center [573, 57] width 36 height 20
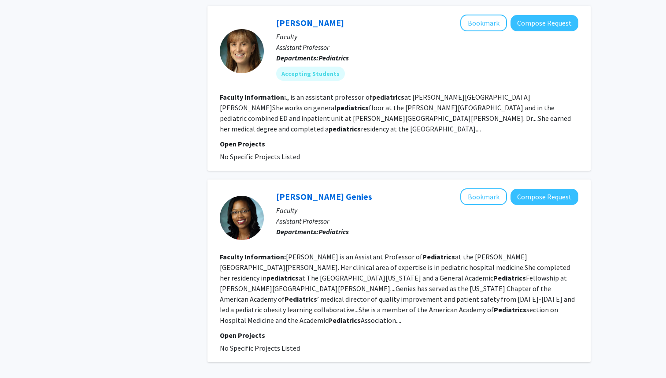
scroll to position [1735, 0]
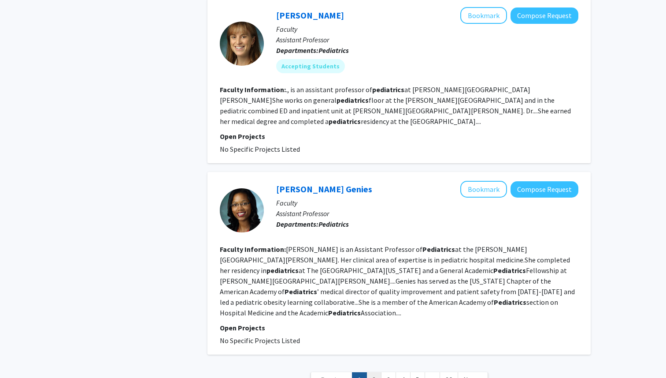
click at [374, 372] on link "2" at bounding box center [374, 379] width 15 height 15
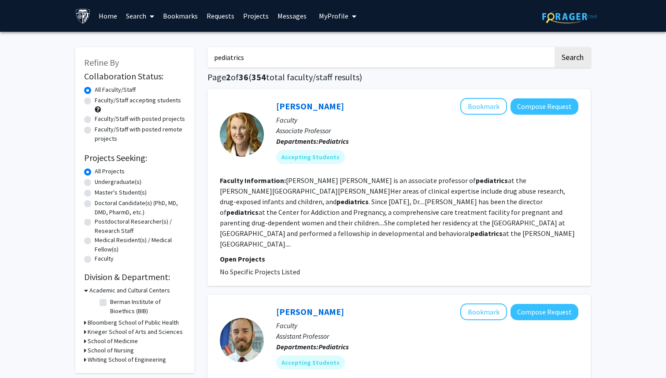
click at [95, 117] on label "Faculty/Staff with posted projects" at bounding box center [140, 118] width 90 height 9
click at [95, 117] on input "Faculty/Staff with posted projects" at bounding box center [98, 117] width 6 height 6
radio input "true"
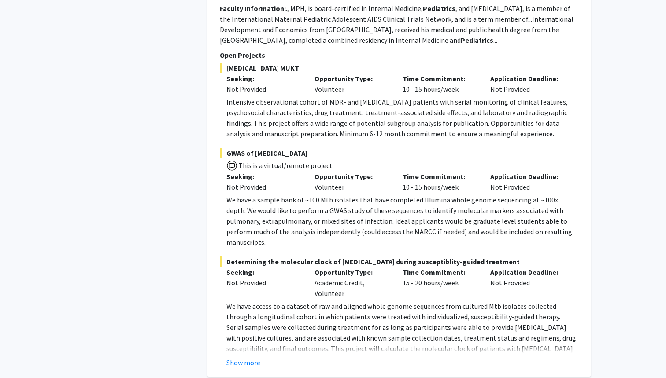
scroll to position [574, 0]
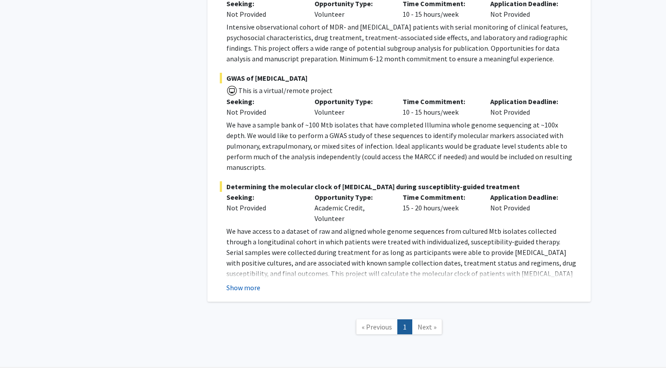
click at [248, 282] on button "Show more" at bounding box center [243, 287] width 34 height 11
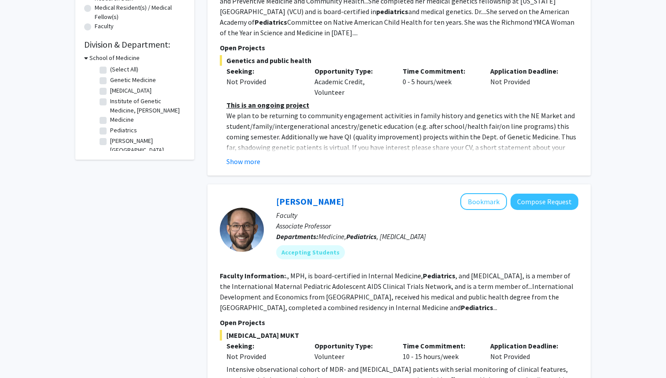
scroll to position [0, 0]
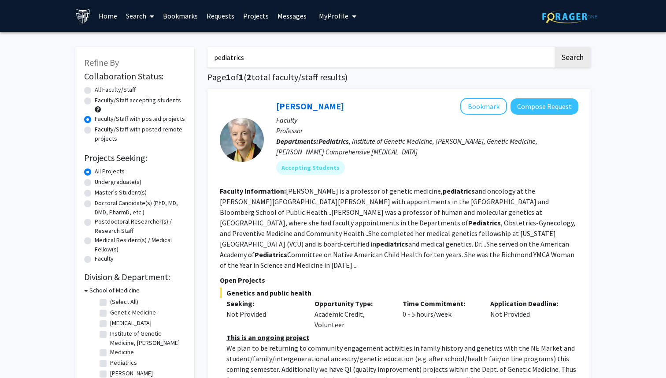
click at [245, 63] on input "pediatrics" at bounding box center [381, 57] width 346 height 20
click at [571, 58] on button "Search" at bounding box center [573, 57] width 36 height 20
radio input "true"
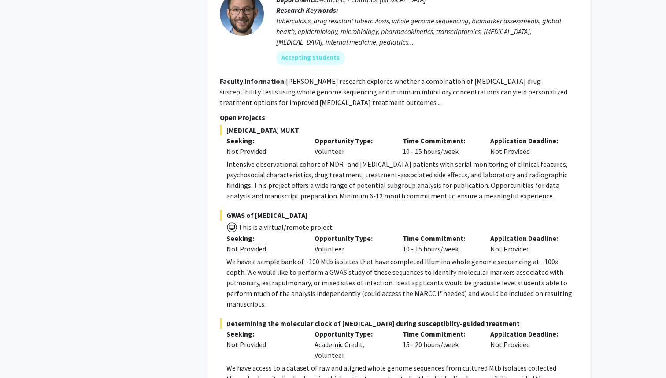
scroll to position [4329, 0]
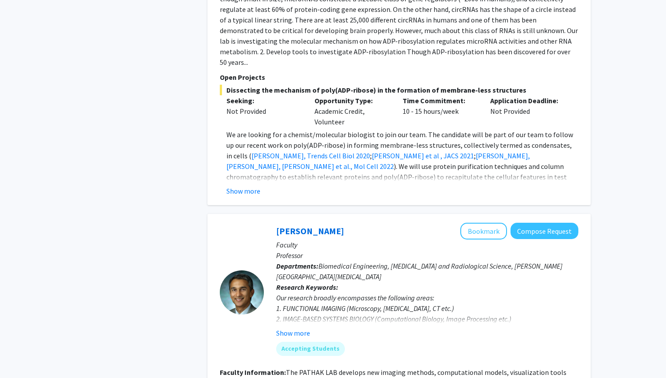
scroll to position [1889, 0]
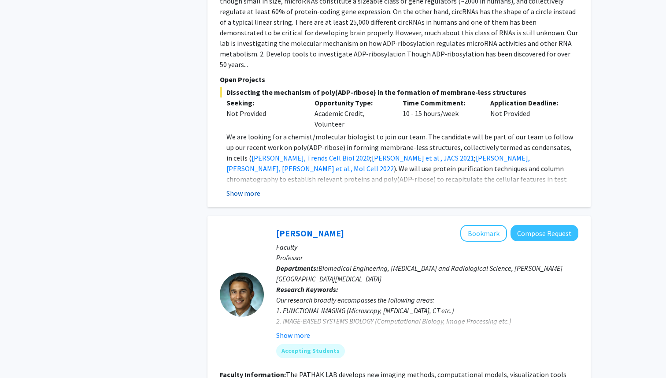
click at [251, 188] on button "Show more" at bounding box center [243, 193] width 34 height 11
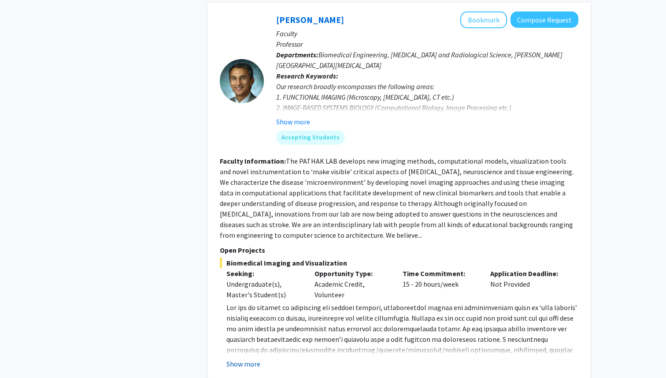
scroll to position [2145, 0]
click at [252, 357] on button "Show more" at bounding box center [243, 362] width 34 height 11
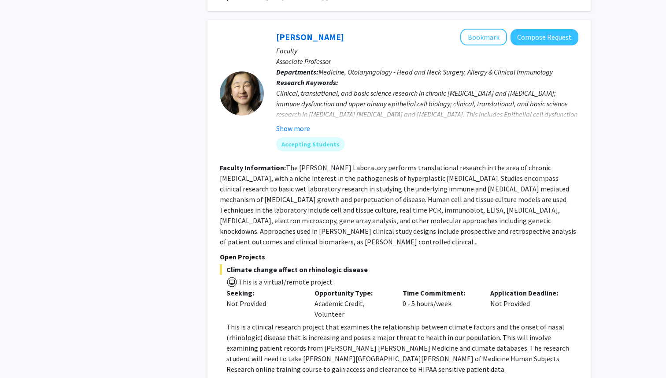
scroll to position [3245, 0]
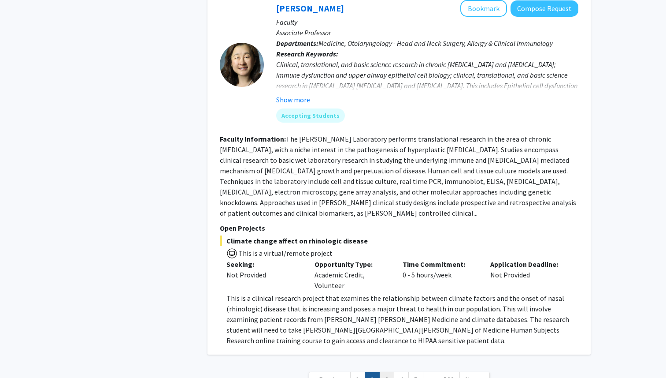
click at [382, 372] on link "3" at bounding box center [386, 379] width 15 height 15
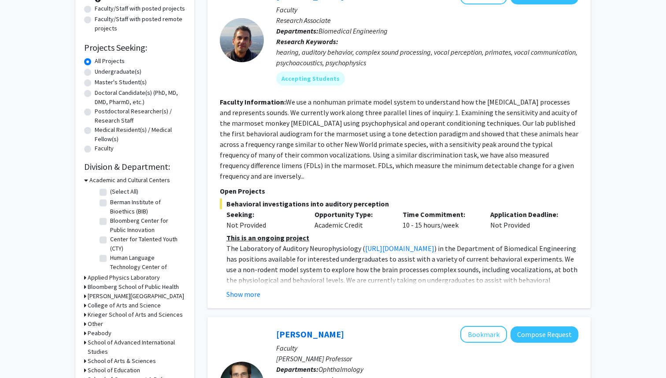
scroll to position [115, 0]
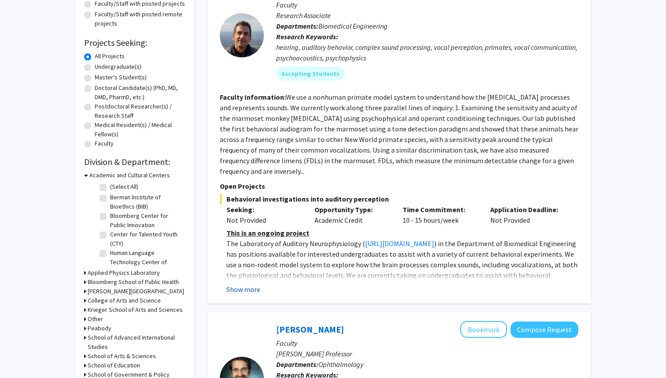
click at [238, 284] on button "Show more" at bounding box center [243, 289] width 34 height 11
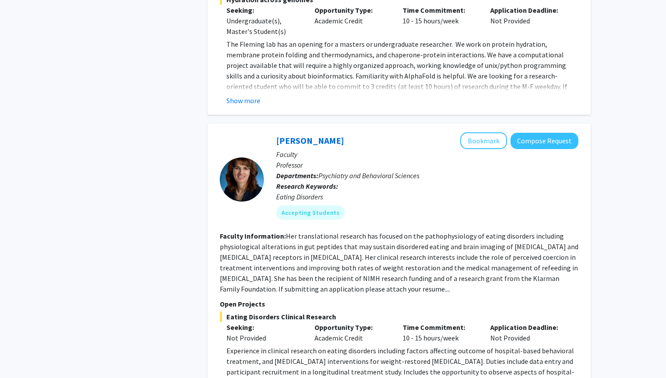
scroll to position [3183, 0]
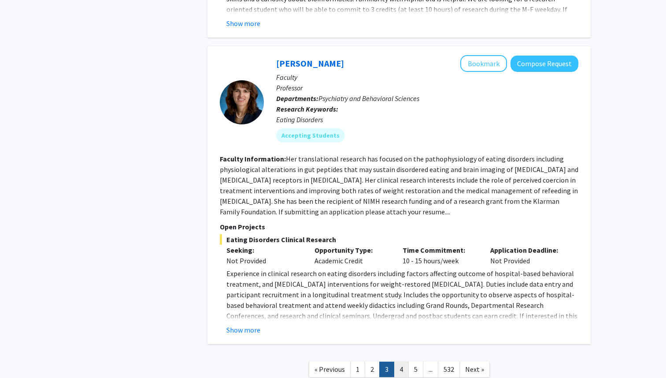
click at [405, 361] on link "4" at bounding box center [401, 368] width 15 height 15
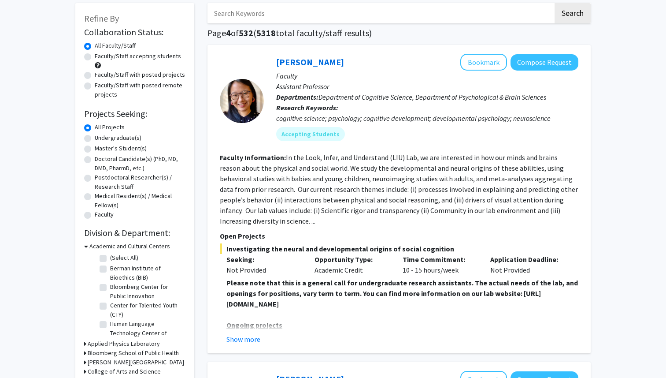
scroll to position [46, 0]
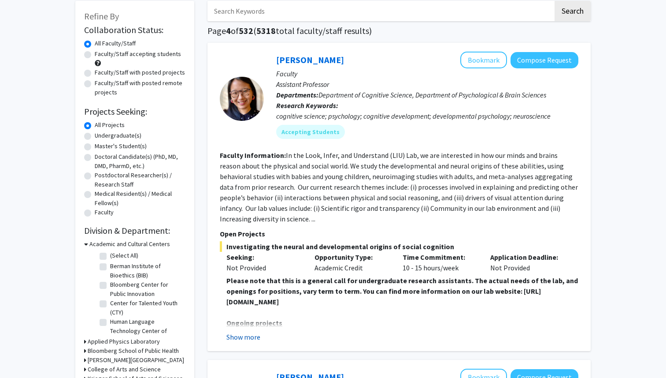
click at [235, 341] on button "Show more" at bounding box center [243, 336] width 34 height 11
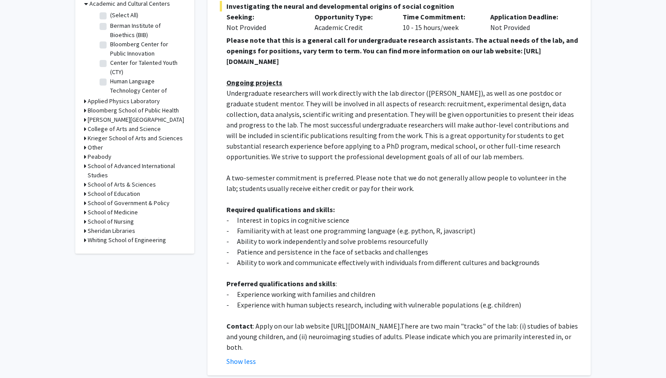
scroll to position [287, 0]
drag, startPoint x: 327, startPoint y: 325, endPoint x: 486, endPoint y: 326, distance: 158.2
click at [486, 326] on p "Contact : Apply on our lab website [URL][DOMAIN_NAME]. There are two main "trac…" at bounding box center [402, 335] width 352 height 32
copy p "[URL][DOMAIN_NAME]"
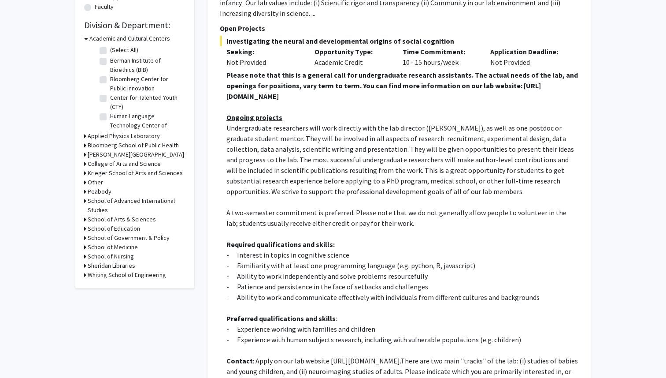
scroll to position [0, 0]
